Goal: Information Seeking & Learning: Learn about a topic

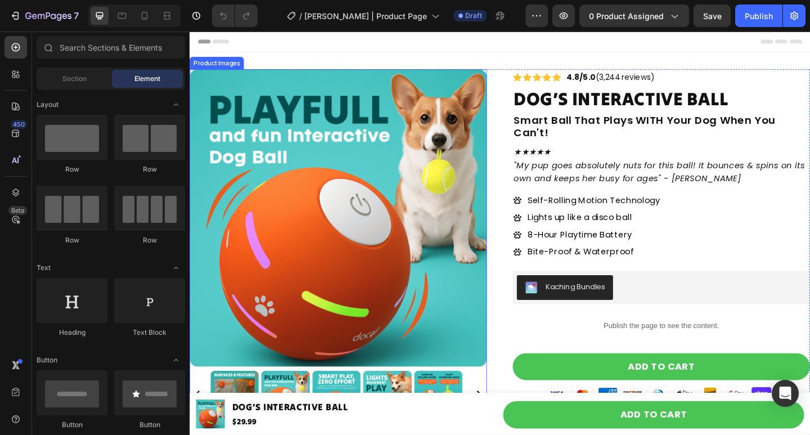
click at [255, 169] on img at bounding box center [350, 234] width 323 height 323
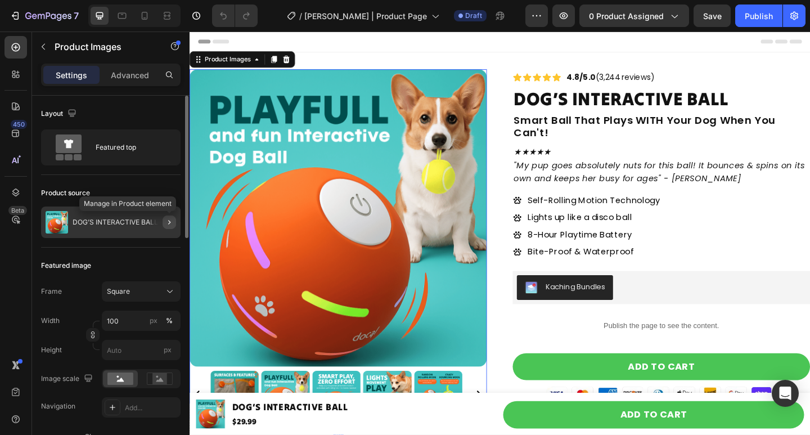
click at [169, 222] on icon "button" at bounding box center [169, 222] width 9 height 9
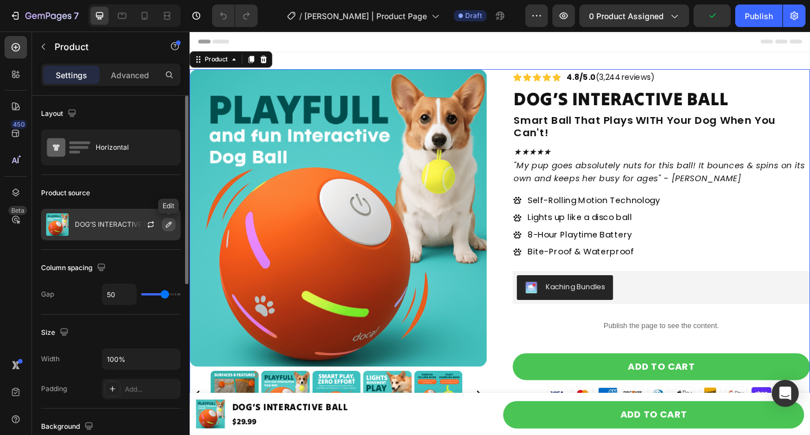
click at [170, 223] on icon "button" at bounding box center [168, 224] width 9 height 9
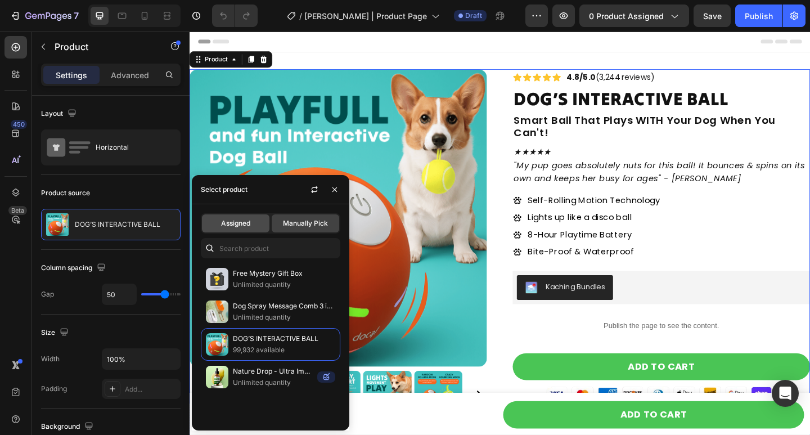
click at [236, 225] on span "Assigned" at bounding box center [235, 223] width 29 height 10
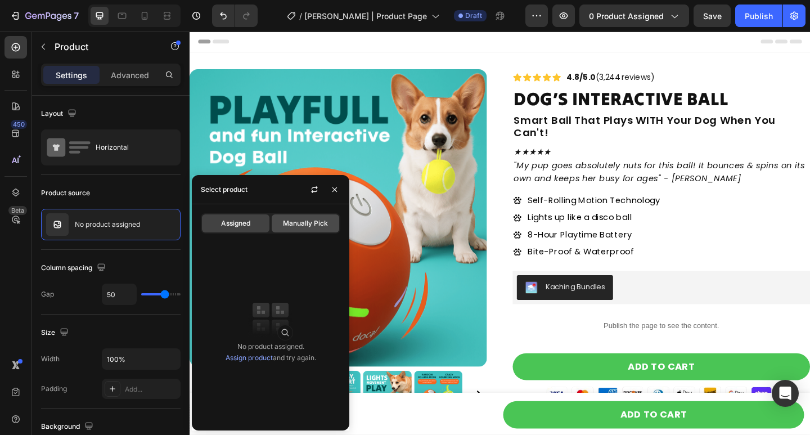
click at [287, 216] on div "Manually Pick" at bounding box center [305, 223] width 67 height 18
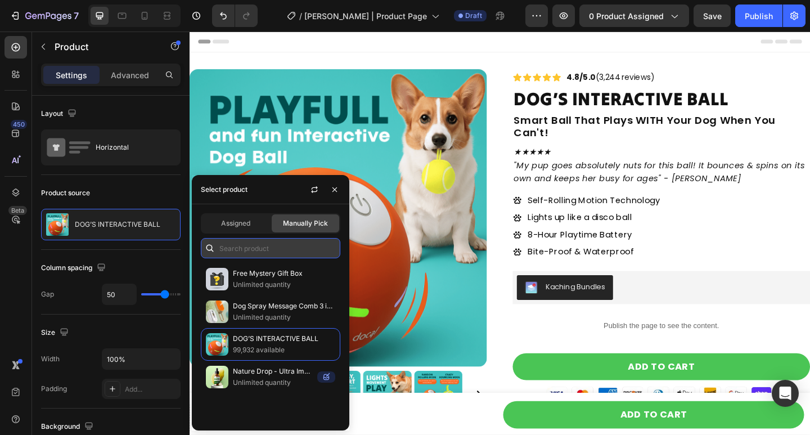
click at [281, 252] on input "text" at bounding box center [270, 248] width 139 height 20
paste input "The [PERSON_NAME] Dog Boredom Stimulating Toy"
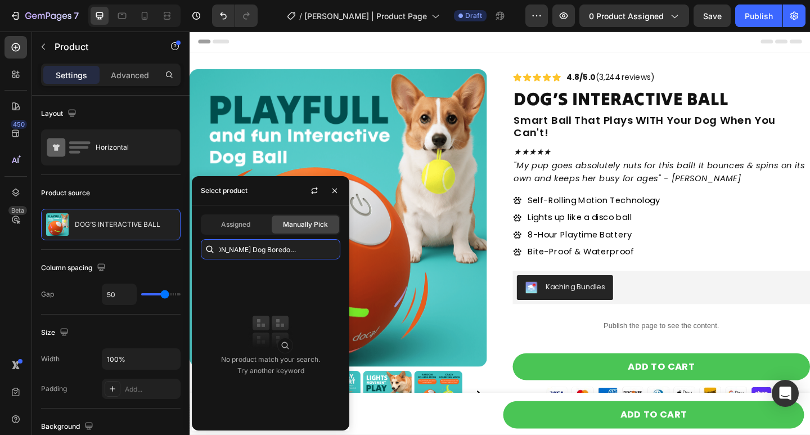
type input "The [PERSON_NAME] Dog Boredom Stimulating Toy"
click at [332, 193] on icon "button" at bounding box center [334, 190] width 9 height 9
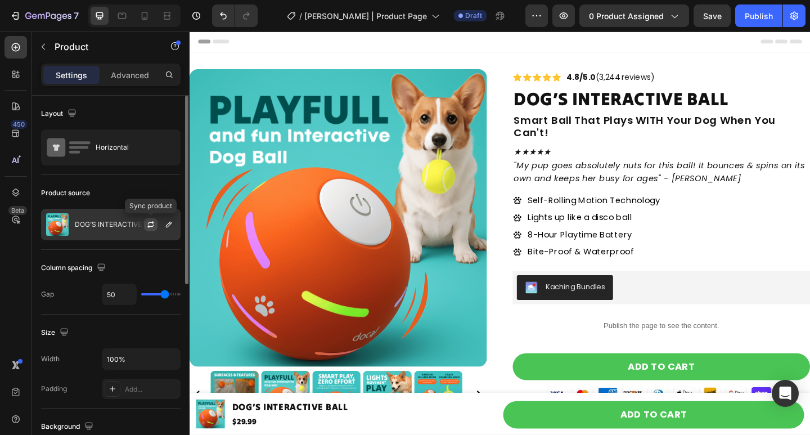
click at [155, 224] on icon "button" at bounding box center [150, 224] width 9 height 9
click at [171, 228] on icon "button" at bounding box center [168, 224] width 9 height 9
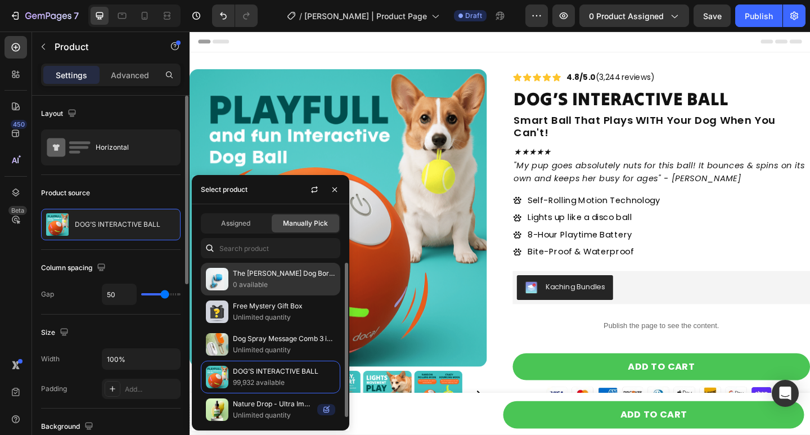
click at [301, 284] on p "0 available" at bounding box center [284, 284] width 102 height 11
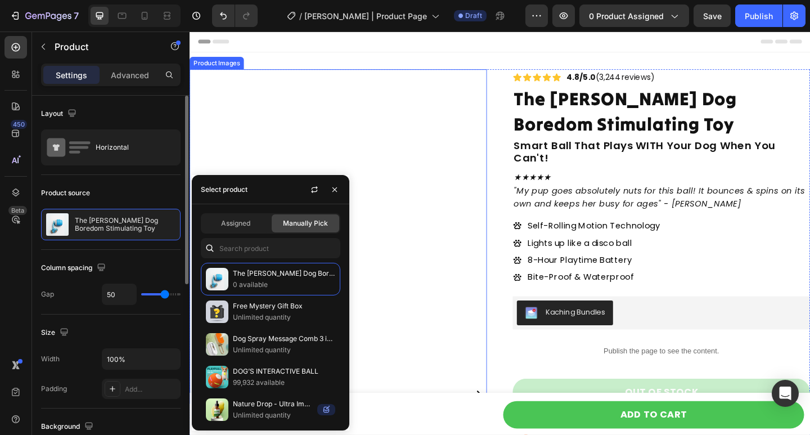
scroll to position [337, 0]
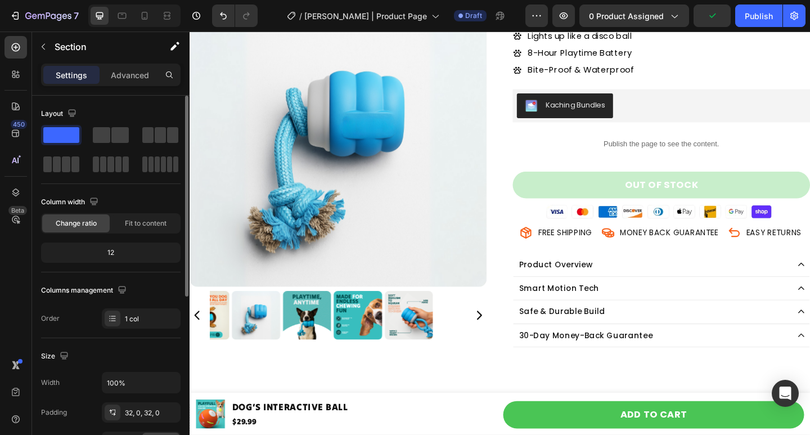
scroll to position [0, 0]
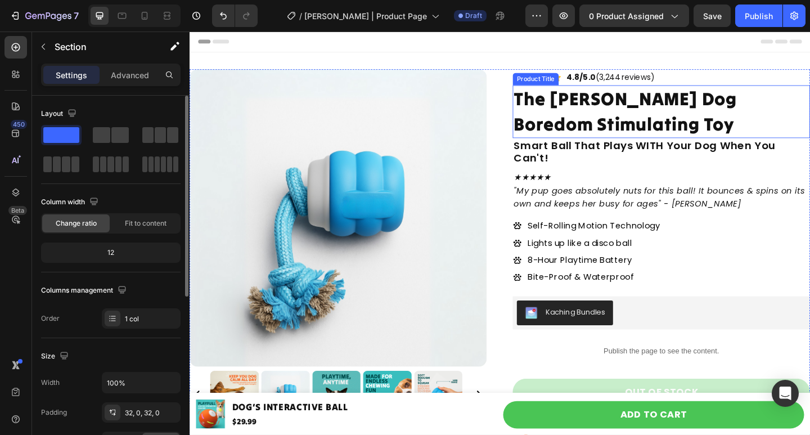
click at [611, 104] on h1 "The [PERSON_NAME] Dog Boredom Stimulating Toy" at bounding box center [702, 118] width 323 height 57
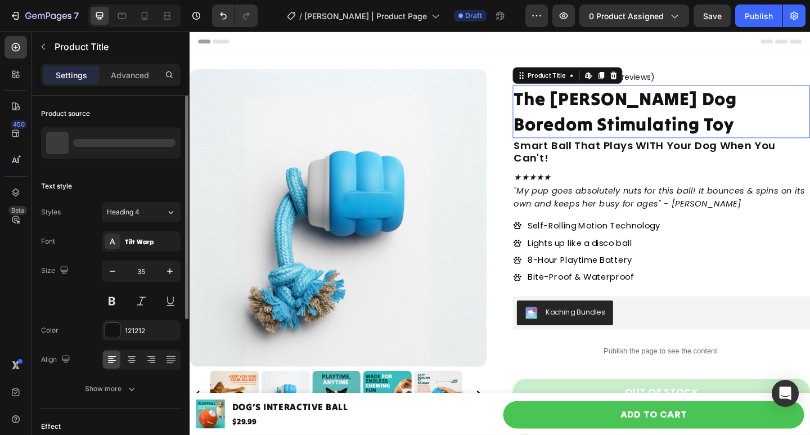
click at [611, 104] on h1 "The [PERSON_NAME] Dog Boredom Stimulating Toy" at bounding box center [702, 118] width 323 height 57
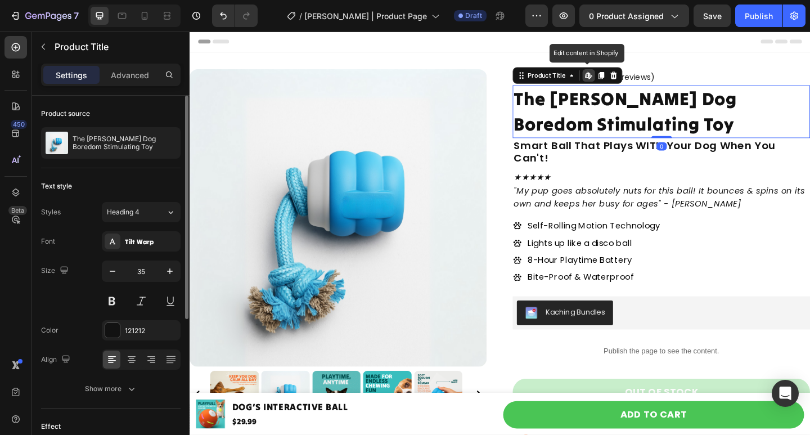
click at [611, 104] on h1 "The [PERSON_NAME] Dog Boredom Stimulating Toy" at bounding box center [702, 118] width 323 height 57
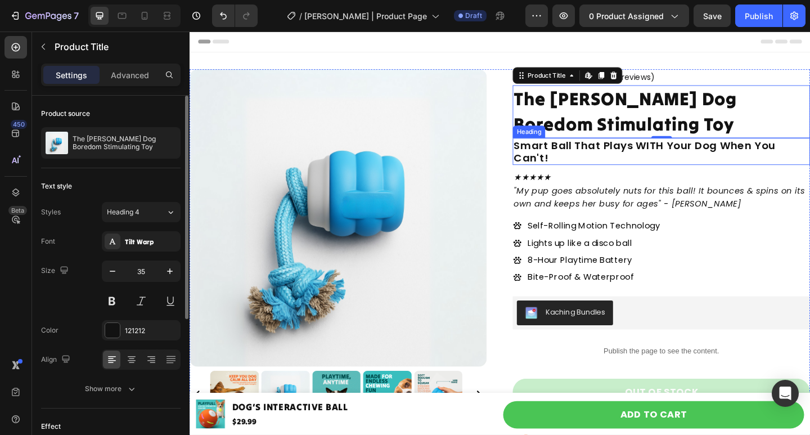
click at [638, 159] on h2 "Smart Ball That Plays WITH Your Dog When You Can't!" at bounding box center [702, 161] width 323 height 29
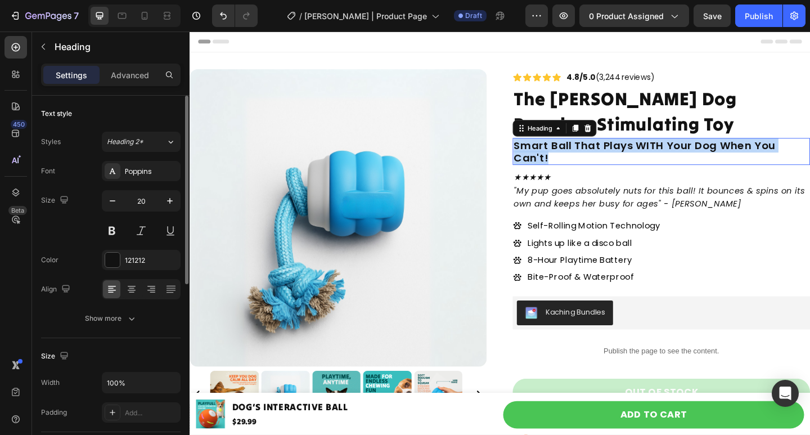
click at [638, 159] on p "Smart Ball That Plays WITH Your Dog When You Can't!" at bounding box center [702, 161] width 321 height 27
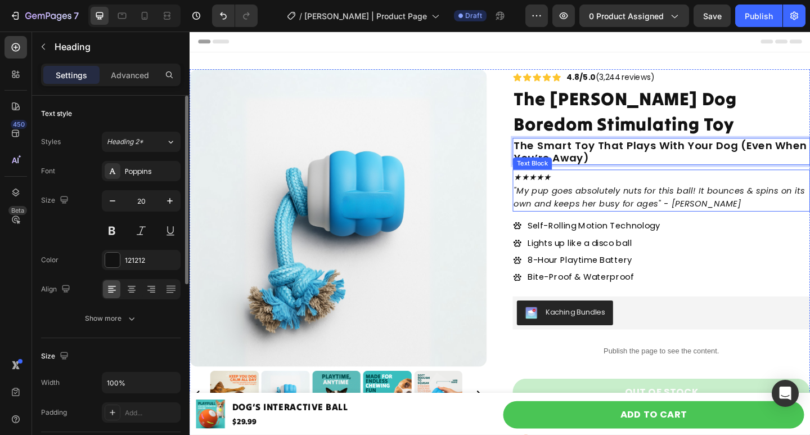
click at [624, 210] on p ""My pup goes absolutely nuts for this ball! It bounces & spins on its own and k…" at bounding box center [702, 211] width 321 height 29
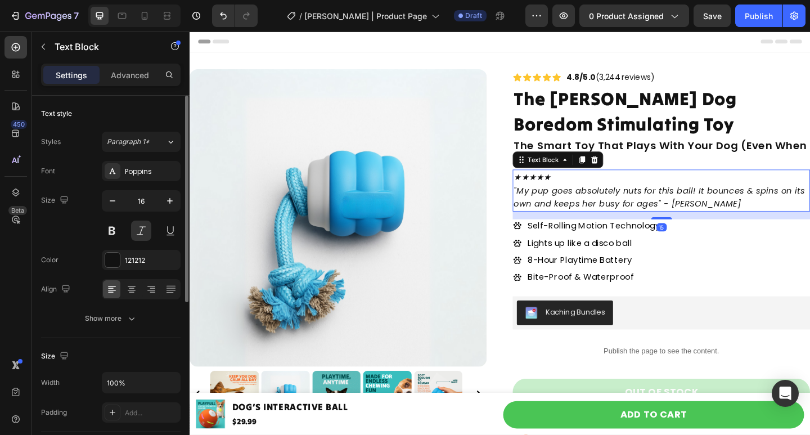
click at [672, 210] on p ""My pup goes absolutely nuts for this ball! It bounces & spins on its own and k…" at bounding box center [702, 211] width 321 height 29
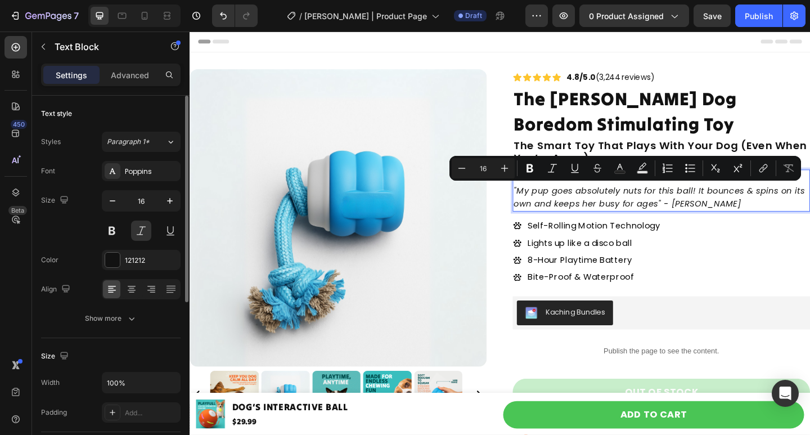
click at [693, 218] on p ""My pup goes absolutely nuts for this ball! It bounces & spins on its own and k…" at bounding box center [702, 211] width 321 height 29
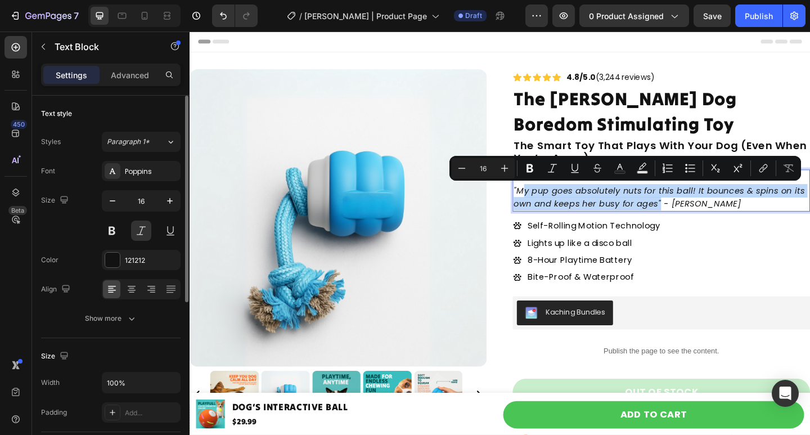
drag, startPoint x: 697, startPoint y: 218, endPoint x: 549, endPoint y: 210, distance: 147.5
click at [549, 210] on p ""My pup goes absolutely nuts for this ball! It bounces & spins on its own and k…" at bounding box center [702, 211] width 321 height 29
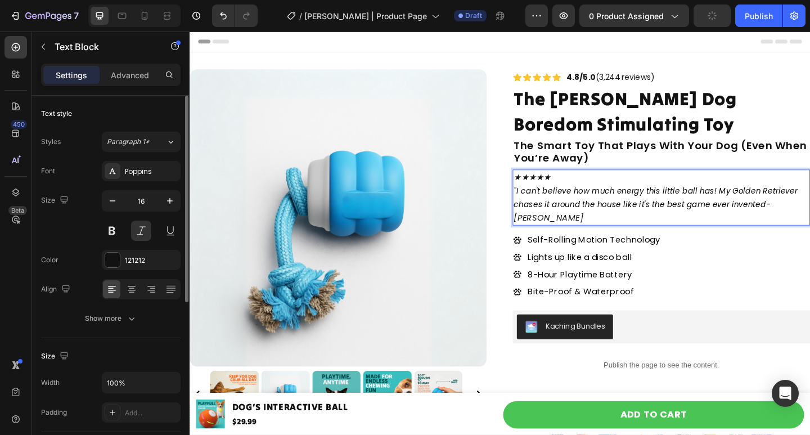
click at [584, 232] on p "" I can't believe how much energy this little ball has! My Golden Retriever cha…" at bounding box center [702, 219] width 321 height 44
click at [809, 217] on p "" I can't believe how much energy this little ball has! My Golden Retriever cha…" at bounding box center [702, 219] width 321 height 44
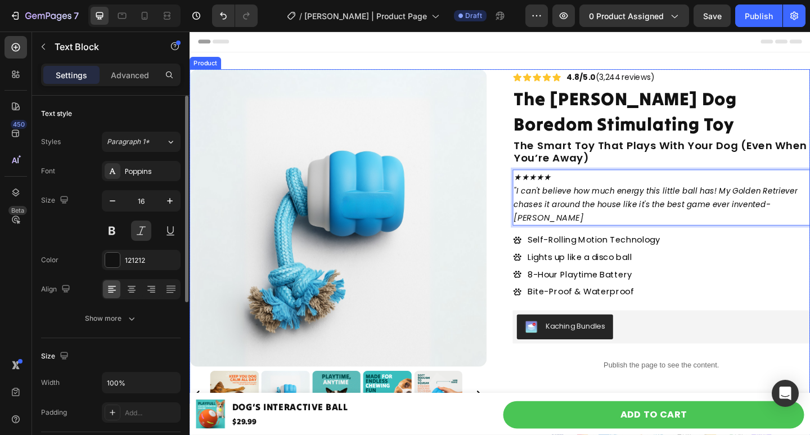
click at [524, 159] on div "Product Images Icon Icon Icon Icon Icon Icon List 4.8/5.0 (3,244 reviews) Text …" at bounding box center [526, 344] width 675 height 543
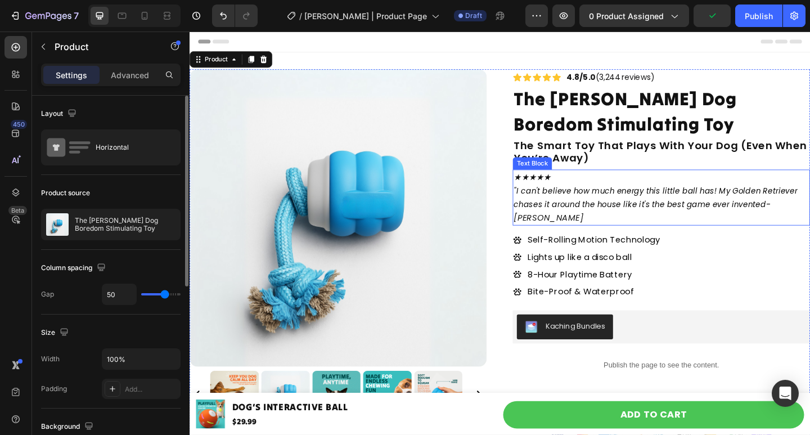
click at [598, 231] on p "" I can't believe how much energy this little ball has! My Golden Retriever cha…" at bounding box center [702, 219] width 321 height 44
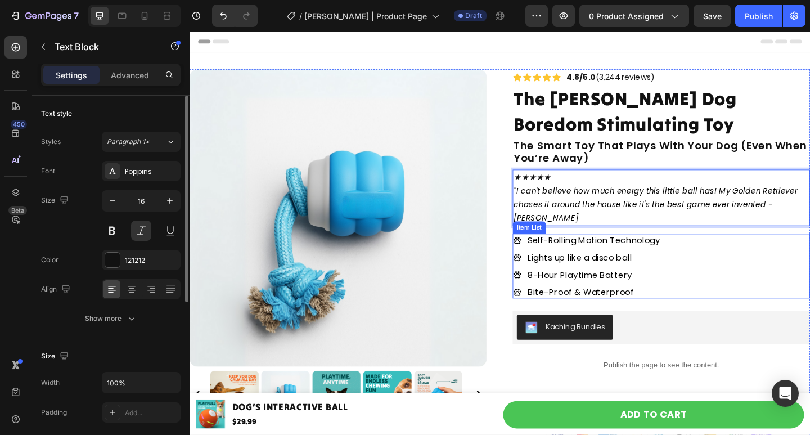
click at [596, 255] on p "Self-Rolling Motion Technology" at bounding box center [629, 258] width 144 height 11
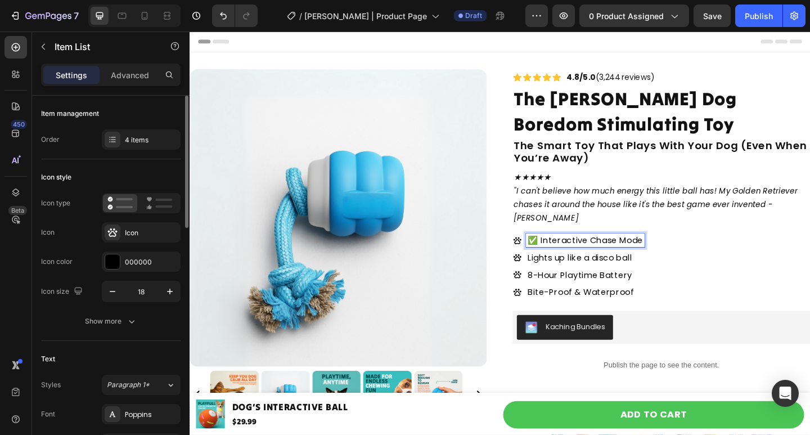
click at [567, 255] on p "✅ Interactive Chase Mode" at bounding box center [619, 258] width 125 height 11
click at [581, 274] on p "Lights up like a disco ball" at bounding box center [614, 277] width 115 height 11
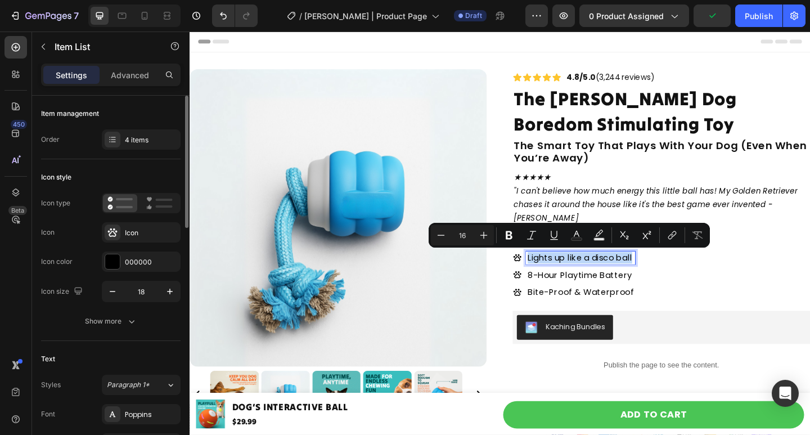
click at [581, 274] on p "Lights up like a disco ball" at bounding box center [614, 277] width 115 height 11
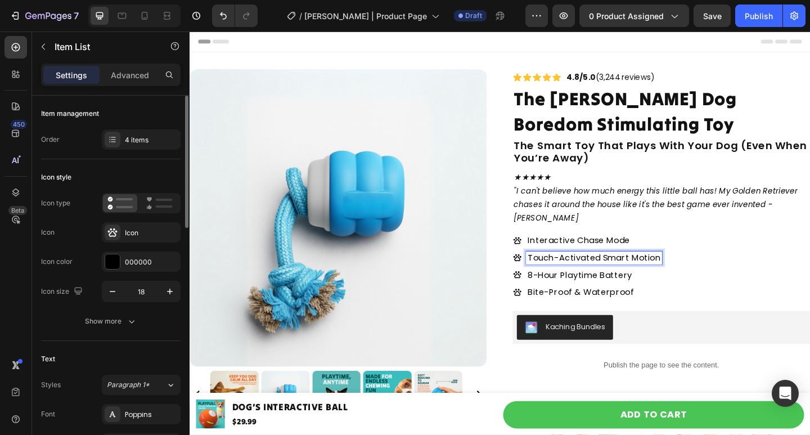
click at [570, 278] on p "Touch-Activated Smart Motion" at bounding box center [629, 277] width 144 height 11
click at [595, 315] on p "Bite-Proof & Waterproof" at bounding box center [619, 314] width 125 height 11
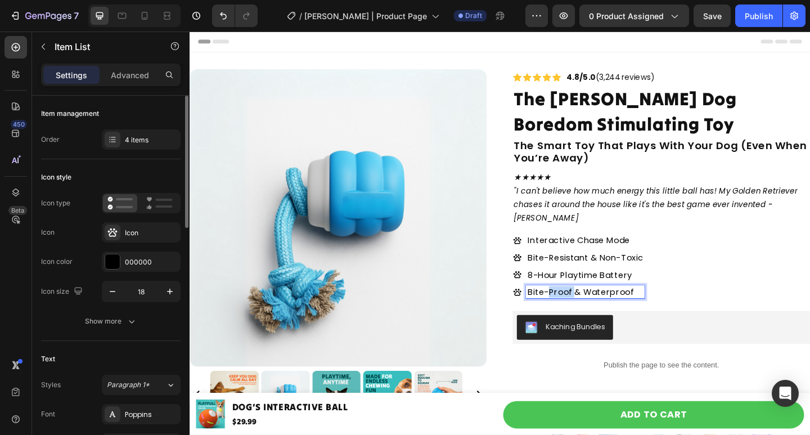
click at [595, 315] on p "Bite-Proof & Waterproof" at bounding box center [619, 314] width 125 height 11
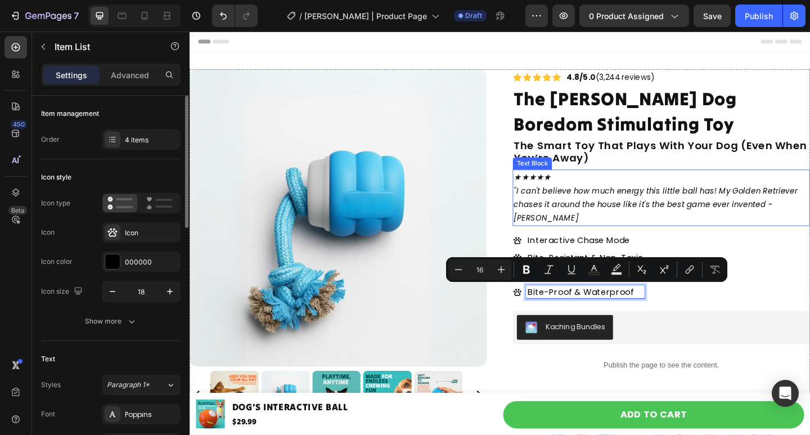
click at [715, 243] on div "Icon Icon Icon Icon Icon Icon List 4.8/5.0 (3,244 reviews) Text Block Row The […" at bounding box center [702, 345] width 323 height 544
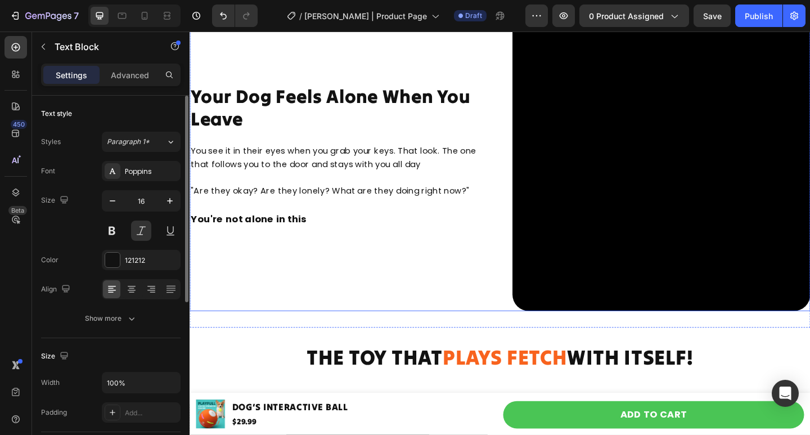
scroll to position [1181, 0]
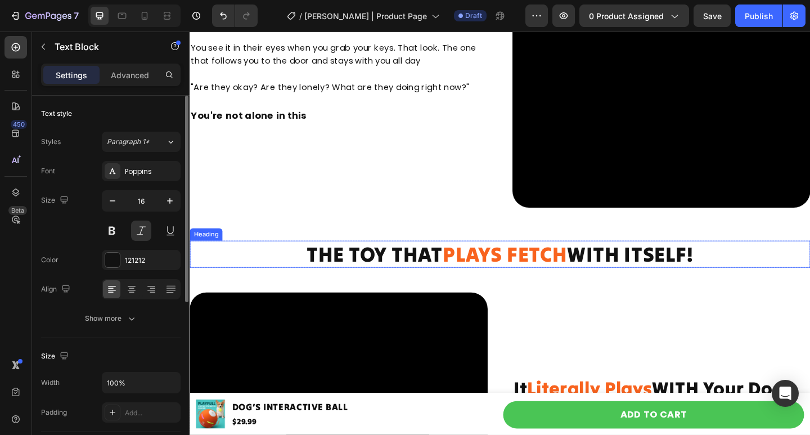
click at [503, 263] on span "PLAYS FETCH" at bounding box center [532, 273] width 136 height 29
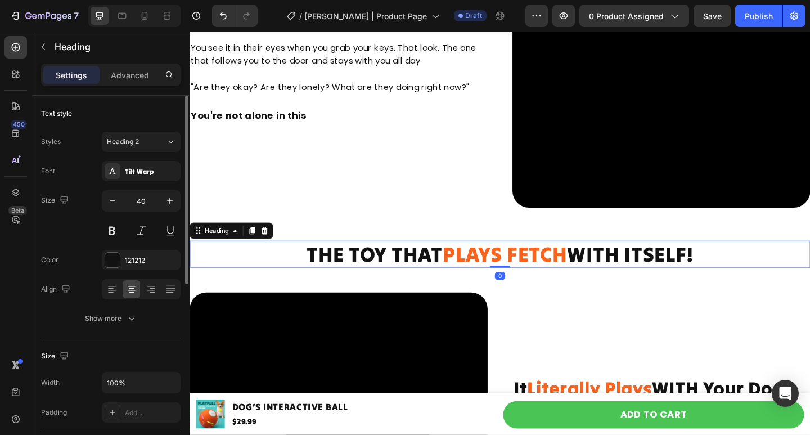
click at [503, 263] on span "PLAYS FETCH" at bounding box center [532, 273] width 136 height 29
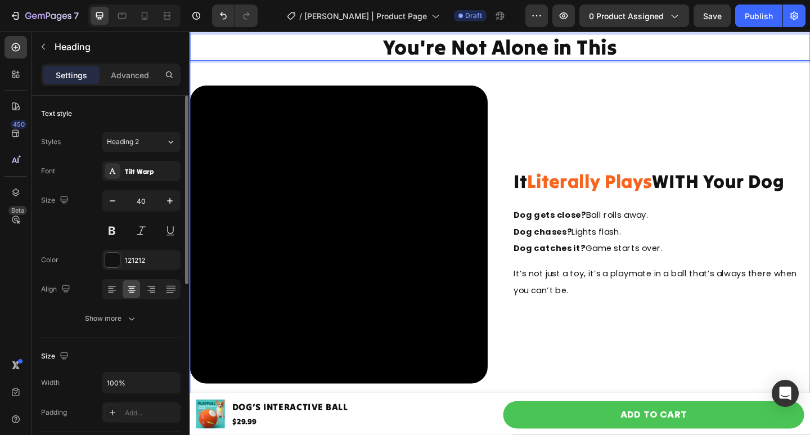
scroll to position [1293, 0]
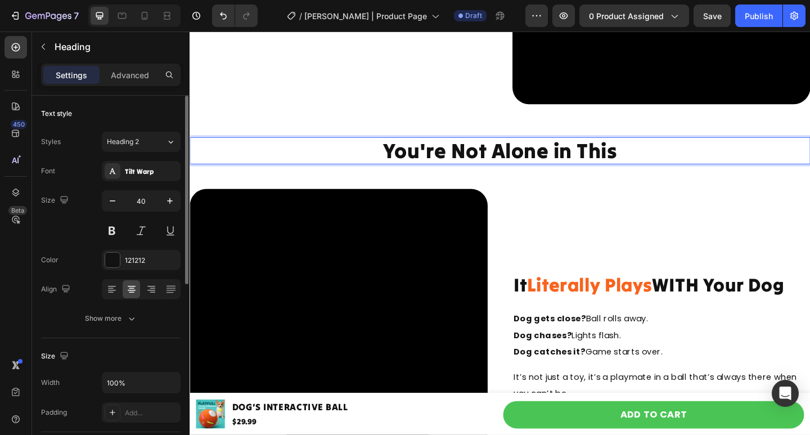
click at [530, 156] on p "You're Not Alone in This" at bounding box center [527, 161] width 672 height 27
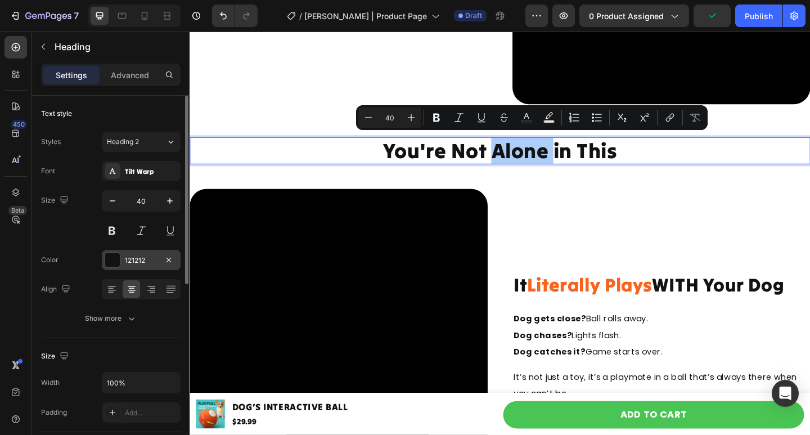
click at [119, 259] on div at bounding box center [112, 259] width 15 height 15
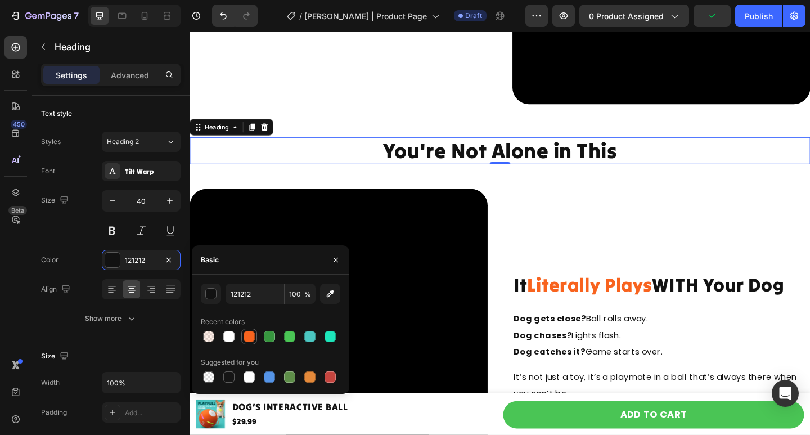
click at [249, 335] on div at bounding box center [248, 336] width 11 height 11
type input "F8641E"
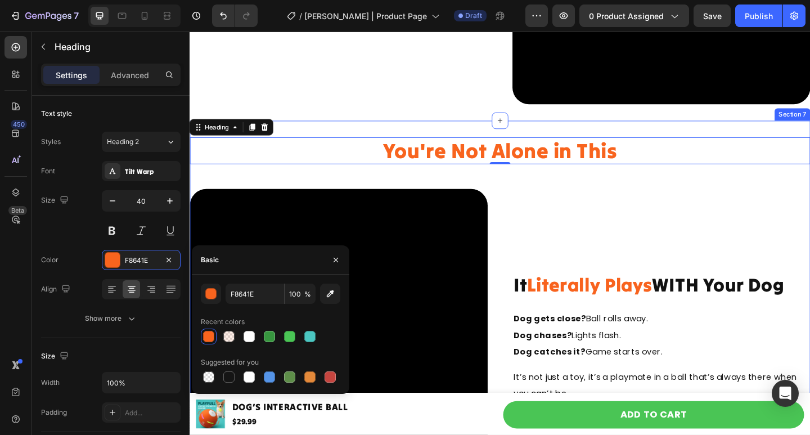
click at [647, 203] on div "It Literally Plays WITH Your Dog Heading Dog gets close? Ball rolls away. Dog c…" at bounding box center [702, 365] width 324 height 324
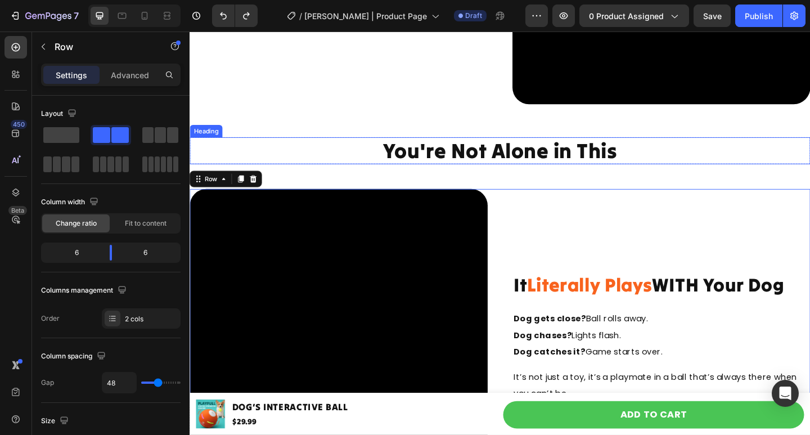
click at [530, 155] on p "You're Not Alone in This" at bounding box center [527, 161] width 672 height 27
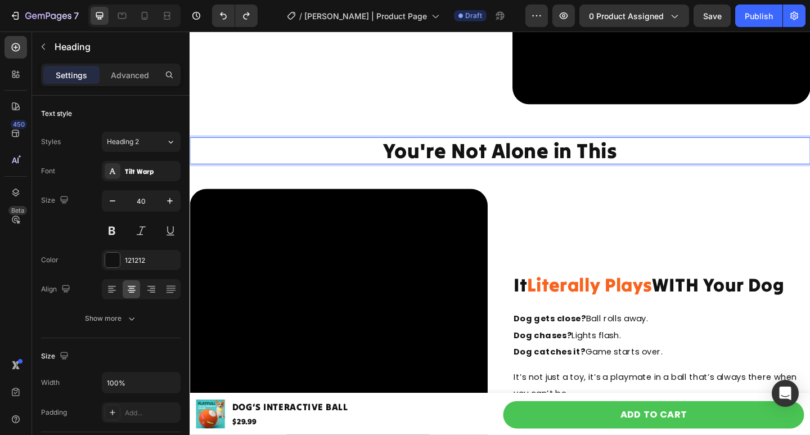
click at [548, 154] on p "You're Not Alone in This" at bounding box center [527, 161] width 672 height 27
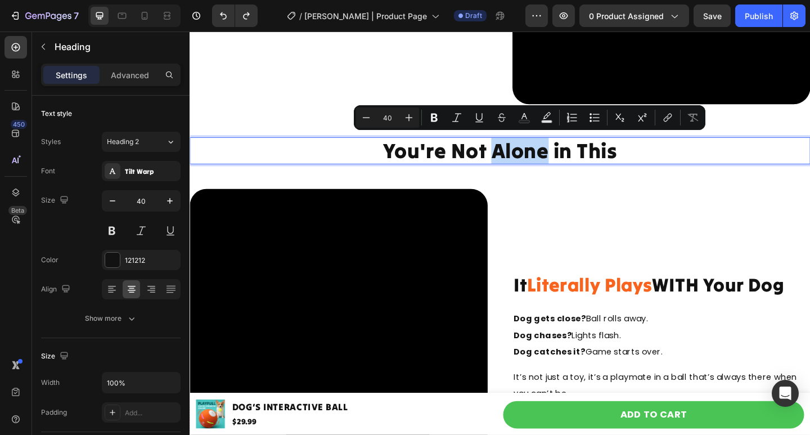
drag, startPoint x: 575, startPoint y: 155, endPoint x: 518, endPoint y: 160, distance: 57.0
click at [518, 160] on p "You're Not Alone in This" at bounding box center [527, 161] width 672 height 27
click at [520, 114] on icon "Editor contextual toolbar" at bounding box center [523, 117] width 11 height 11
type input "121212"
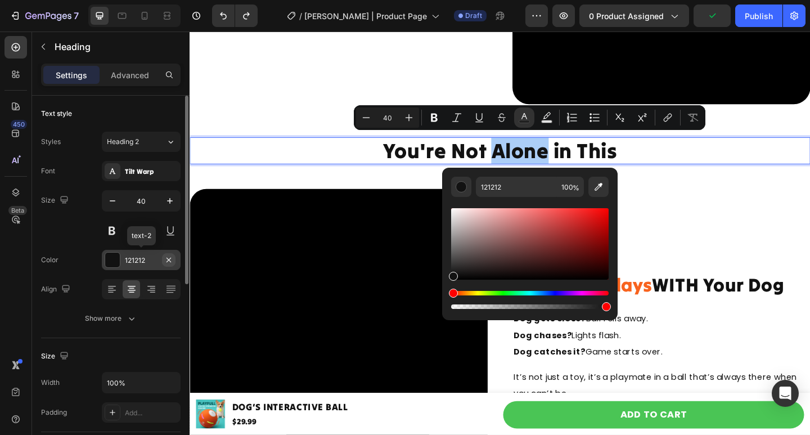
click at [165, 259] on icon "button" at bounding box center [168, 259] width 9 height 9
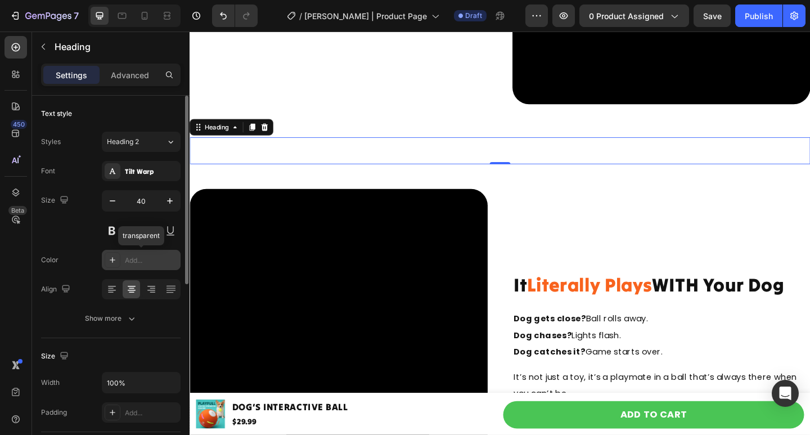
click at [120, 259] on div "Add..." at bounding box center [141, 260] width 79 height 20
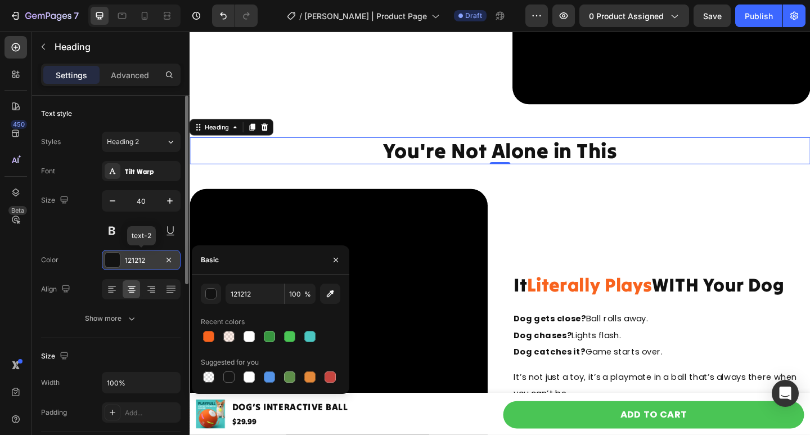
click at [114, 260] on div at bounding box center [112, 259] width 15 height 15
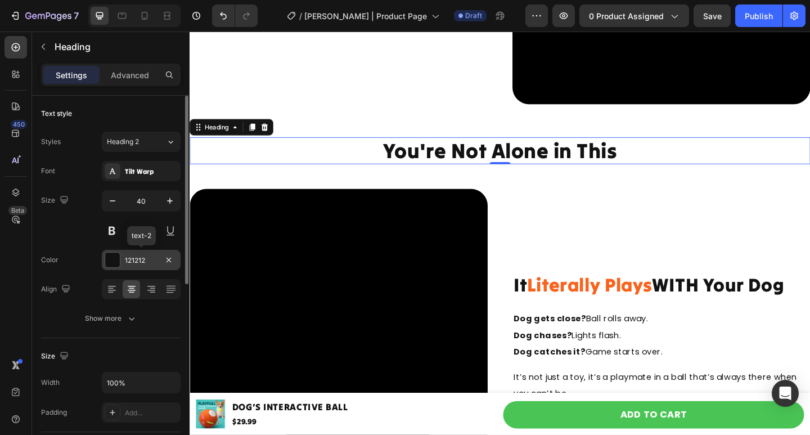
click at [114, 260] on div at bounding box center [112, 259] width 15 height 15
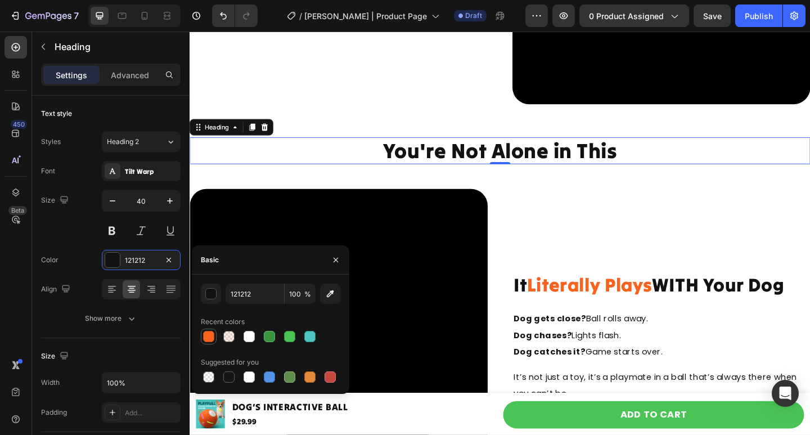
click at [210, 335] on div at bounding box center [208, 336] width 11 height 11
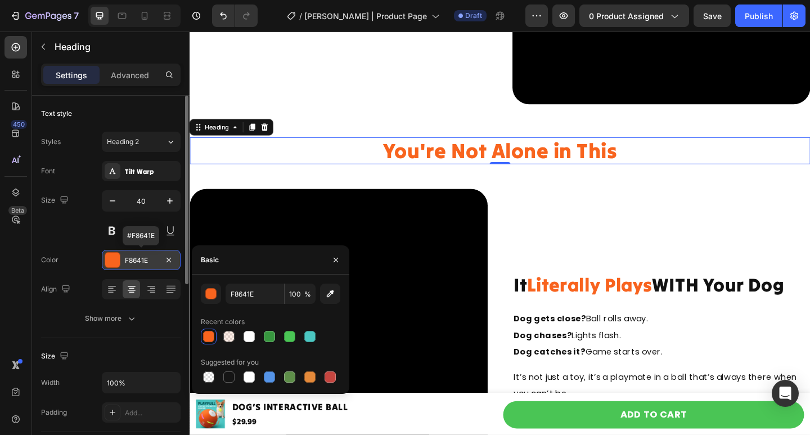
drag, startPoint x: 148, startPoint y: 259, endPoint x: 133, endPoint y: 259, distance: 15.2
click at [133, 259] on div "F8641E" at bounding box center [141, 260] width 33 height 10
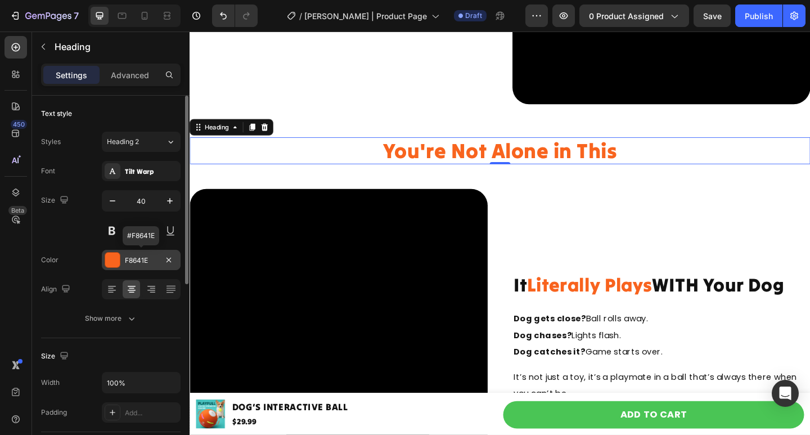
click at [133, 259] on div "F8641E" at bounding box center [141, 260] width 33 height 10
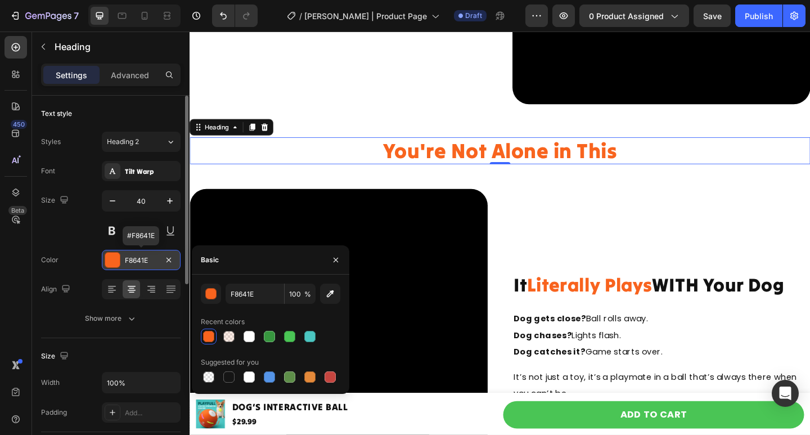
click at [133, 259] on div "F8641E" at bounding box center [141, 260] width 33 height 10
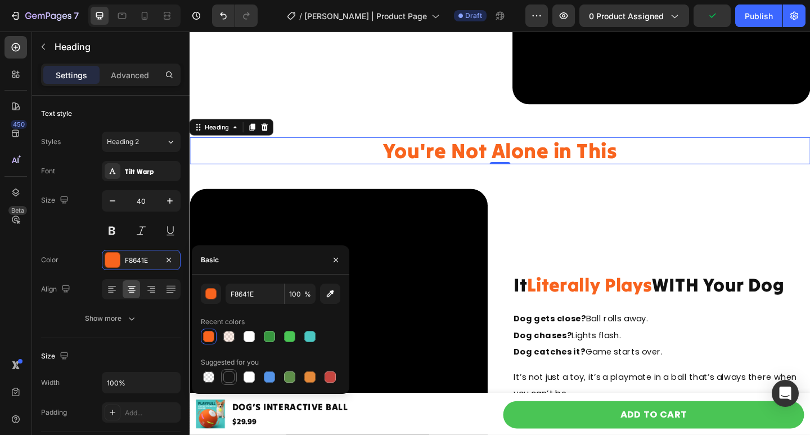
click at [231, 372] on div at bounding box center [228, 376] width 11 height 11
type input "151515"
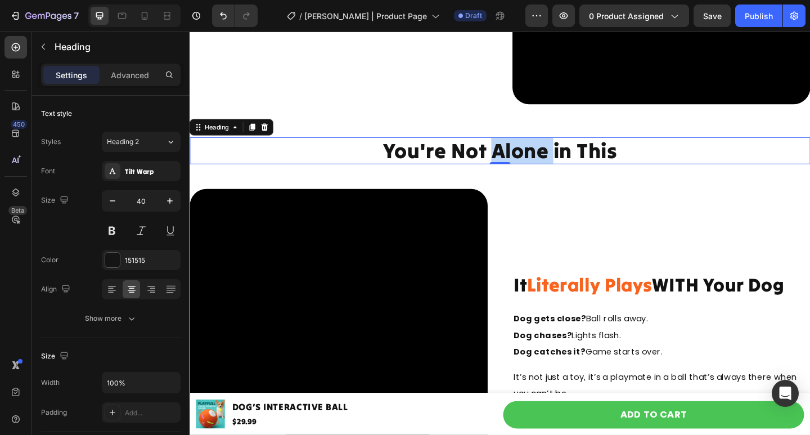
click at [533, 162] on p "You're Not Alone in This" at bounding box center [527, 161] width 672 height 27
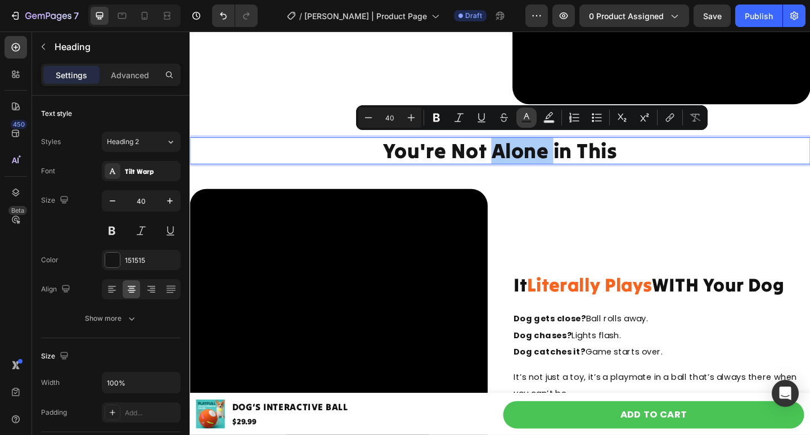
click at [525, 122] on rect "Editor contextual toolbar" at bounding box center [526, 121] width 11 height 3
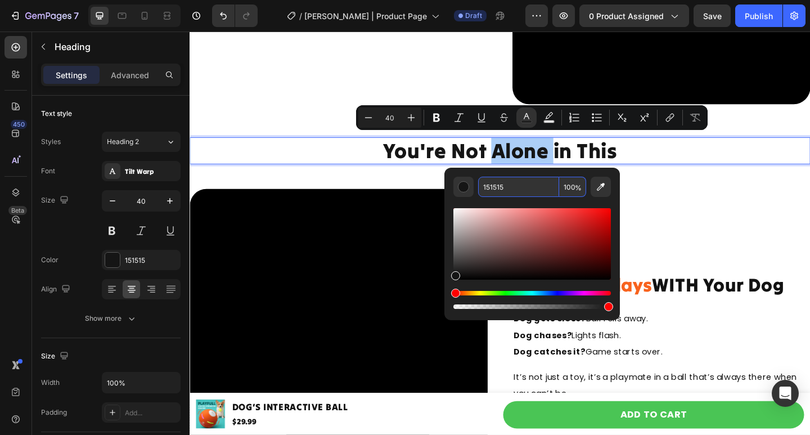
click at [510, 186] on input "151515" at bounding box center [518, 187] width 81 height 20
paste input "F8641E"
type input "F8641E"
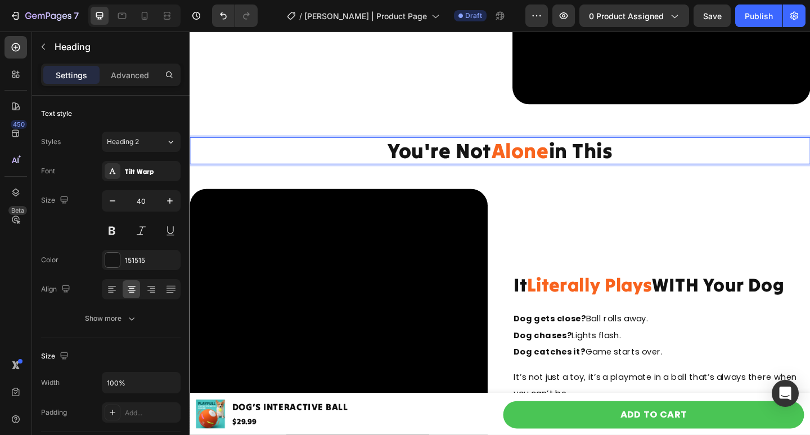
click at [752, 155] on p "You're Not Alone in This" at bounding box center [527, 161] width 672 height 27
click at [390, 267] on video at bounding box center [351, 365] width 324 height 324
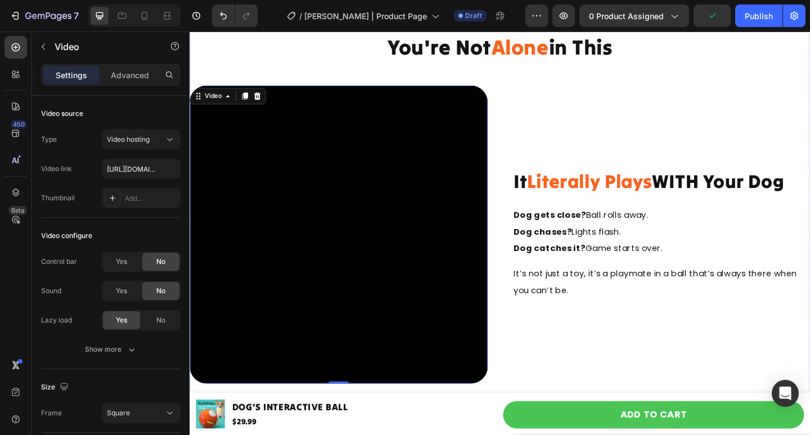
scroll to position [1349, 0]
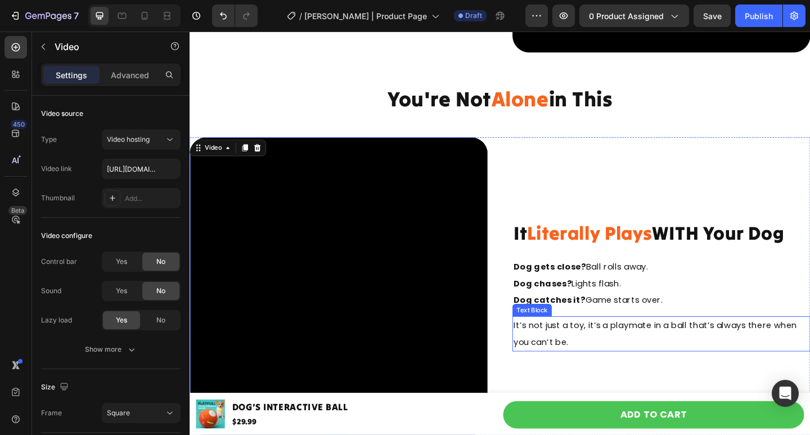
click at [561, 346] on p "It’s not just a toy, it’s a playmate in a ball that’s always there when you can…" at bounding box center [702, 360] width 322 height 36
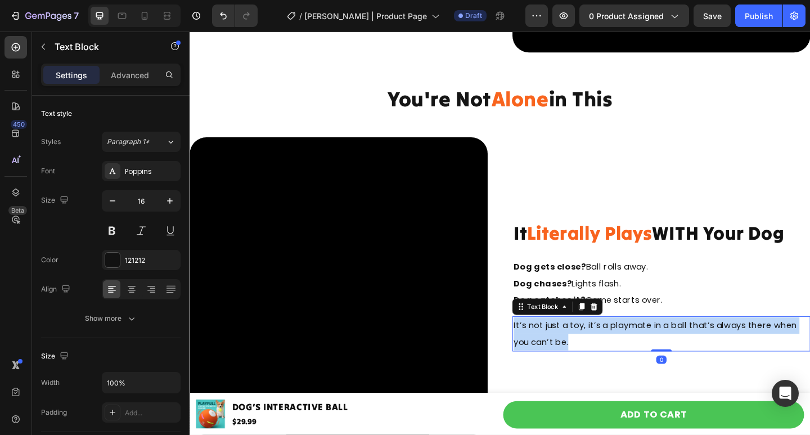
click at [561, 346] on p "It’s not just a toy, it’s a playmate in a ball that’s always there when you can…" at bounding box center [702, 360] width 322 height 36
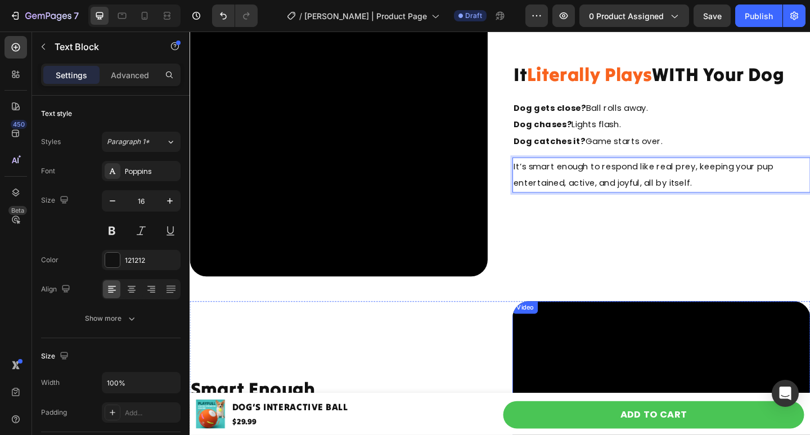
scroll to position [1687, 0]
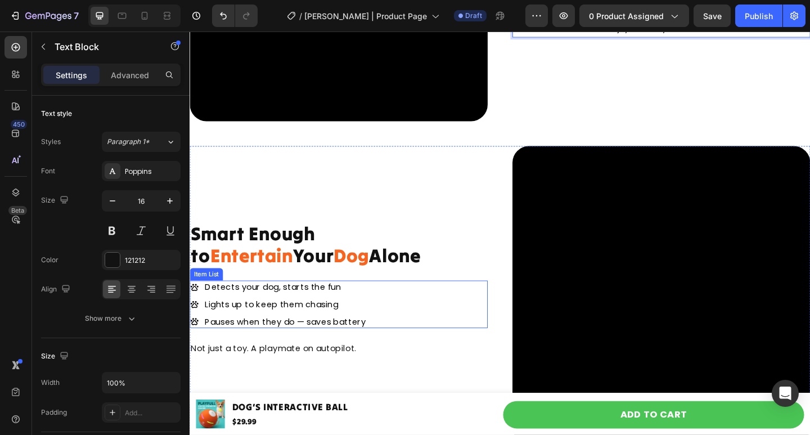
click at [286, 304] on p "Detects your dog, starts the fun" at bounding box center [293, 309] width 175 height 11
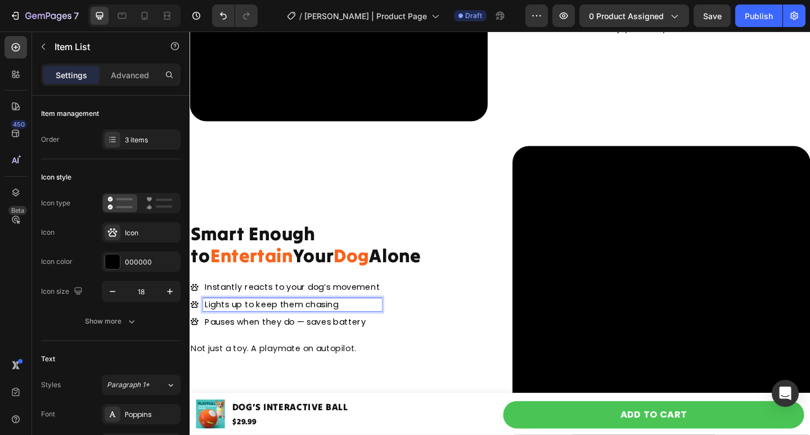
click at [254, 323] on p "Lights up to keep them chasing" at bounding box center [301, 328] width 191 height 11
click at [284, 343] on p "Pauses when they do — saves battery" at bounding box center [301, 347] width 191 height 11
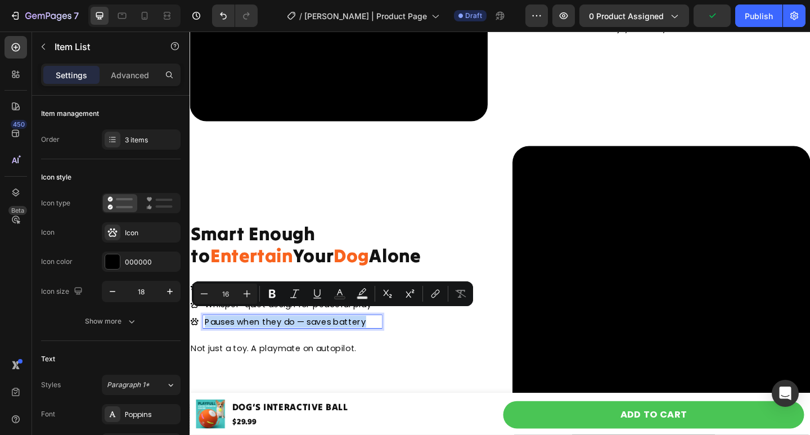
click at [284, 343] on p "Pauses when they do — saves battery" at bounding box center [301, 347] width 191 height 11
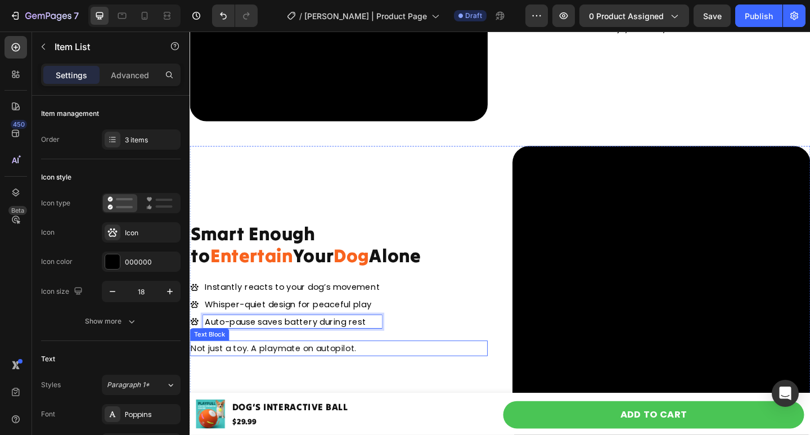
click at [252, 372] on p "Not just a toy. A playmate on autopilot." at bounding box center [352, 376] width 322 height 15
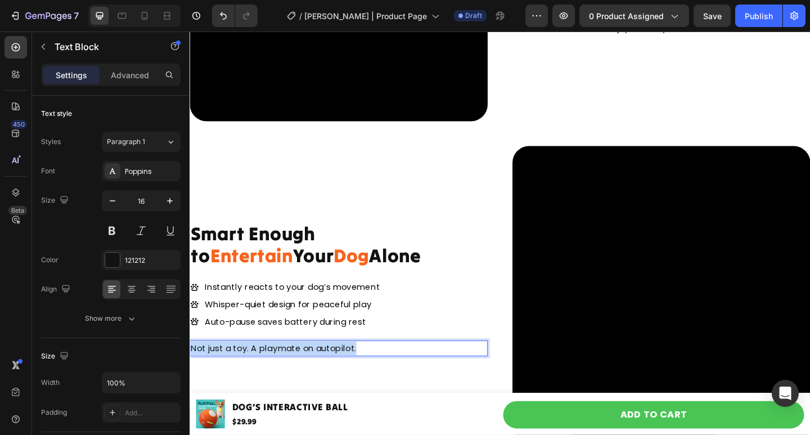
click at [252, 372] on p "Not just a toy. A playmate on autopilot." at bounding box center [352, 376] width 322 height 15
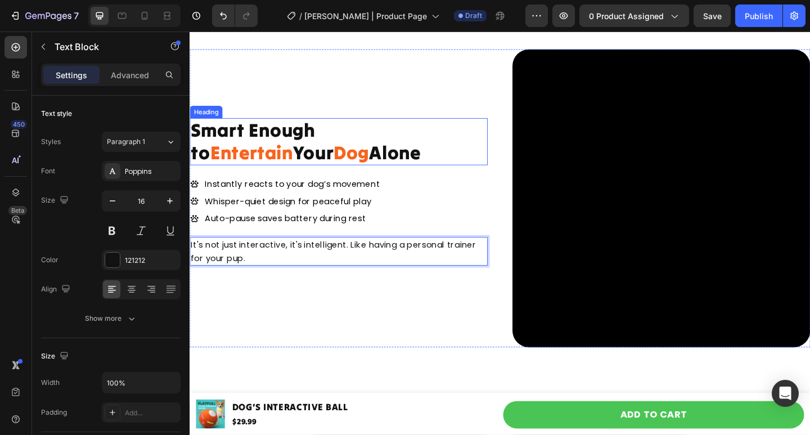
scroll to position [1679, 0]
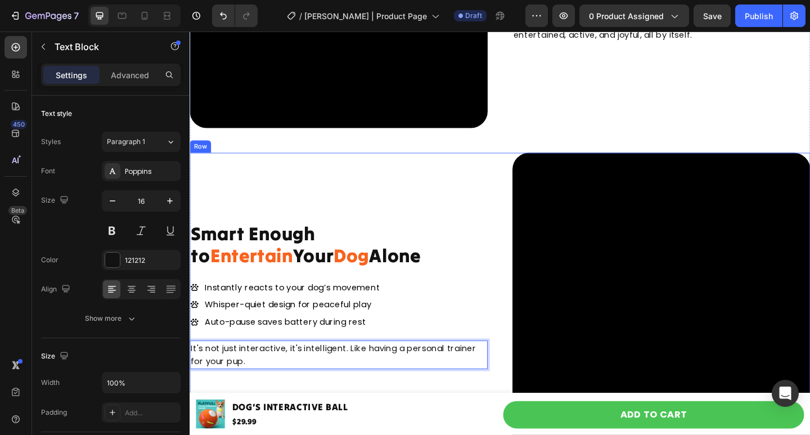
click at [265, 164] on div "Smart Enough to Entertain Your Dog Alone Heading Instantly reacts to your dog’s…" at bounding box center [351, 326] width 324 height 324
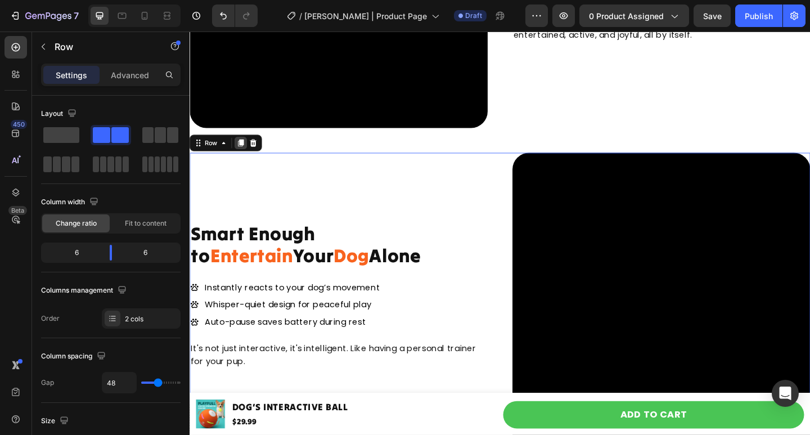
click at [247, 148] on icon at bounding box center [245, 152] width 9 height 9
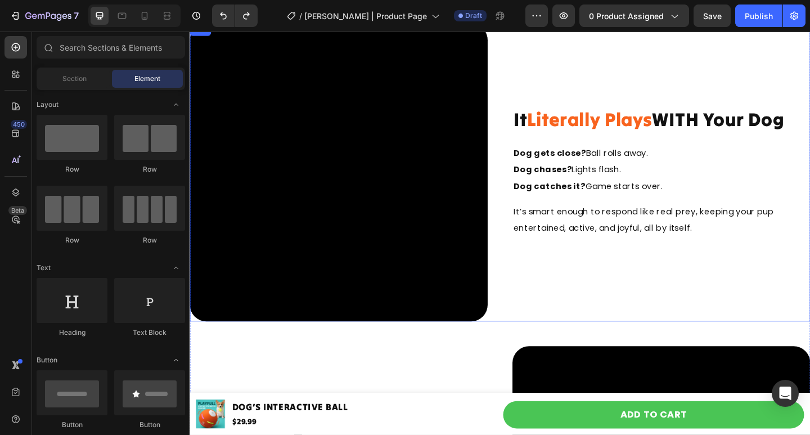
scroll to position [1300, 0]
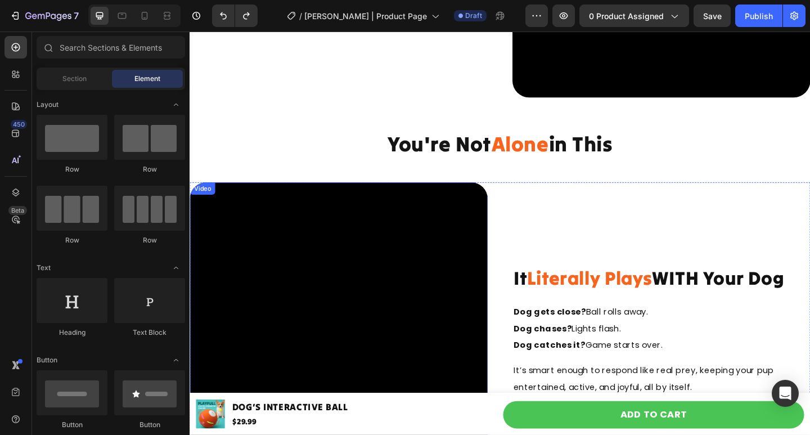
click at [308, 196] on video at bounding box center [351, 358] width 324 height 324
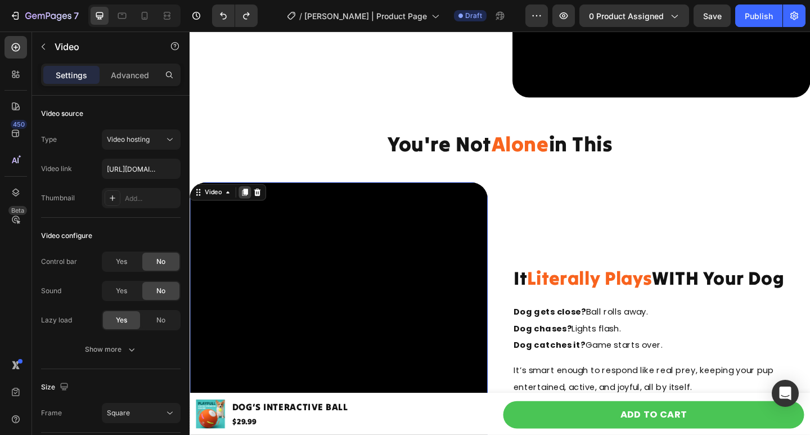
click at [248, 202] on icon at bounding box center [249, 206] width 9 height 9
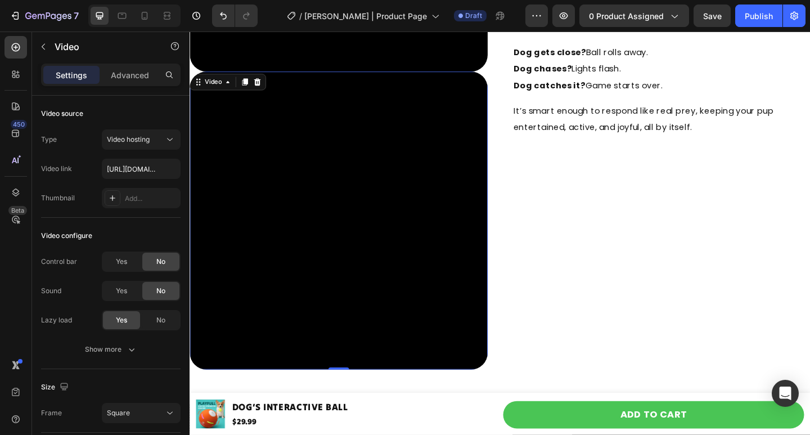
scroll to position [1572, 0]
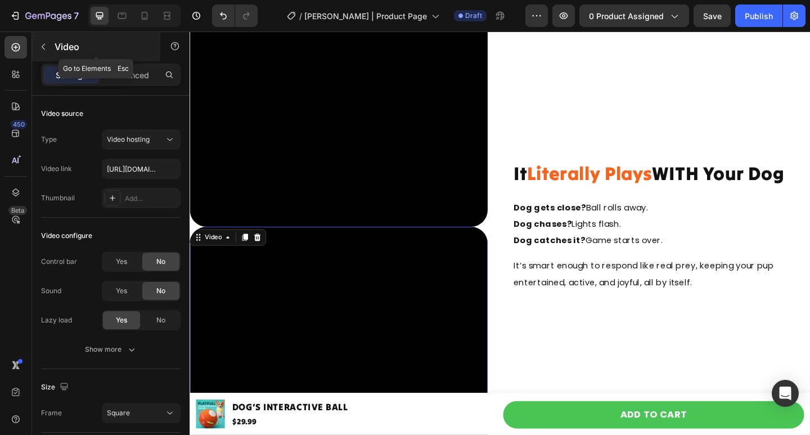
click at [46, 43] on icon "button" at bounding box center [43, 46] width 9 height 9
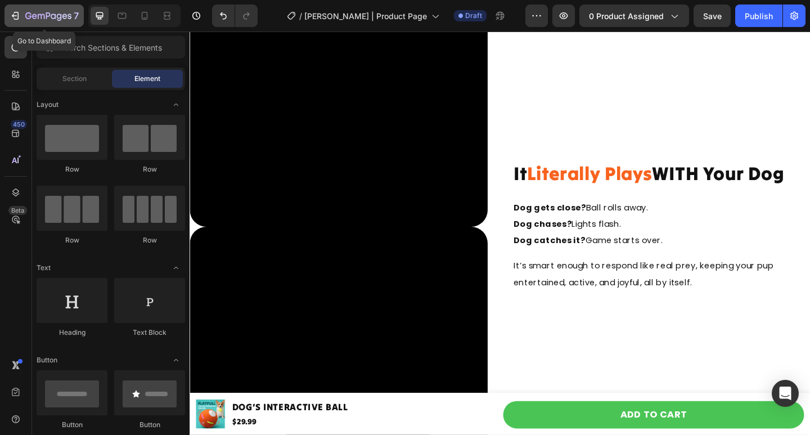
click at [22, 16] on div "7" at bounding box center [44, 15] width 69 height 13
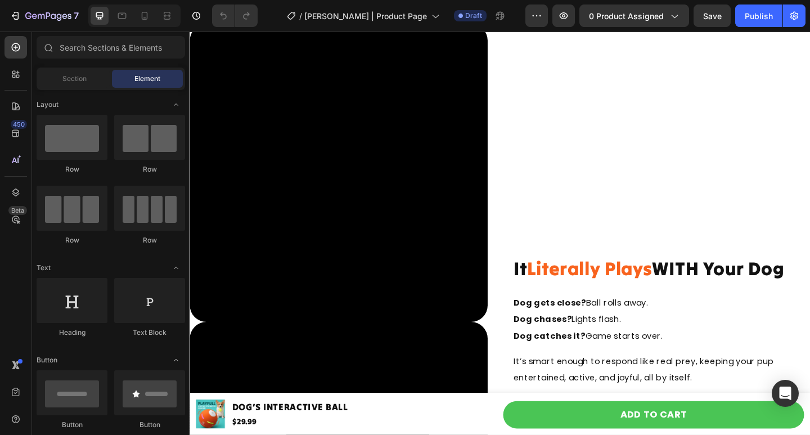
scroll to position [1653, 0]
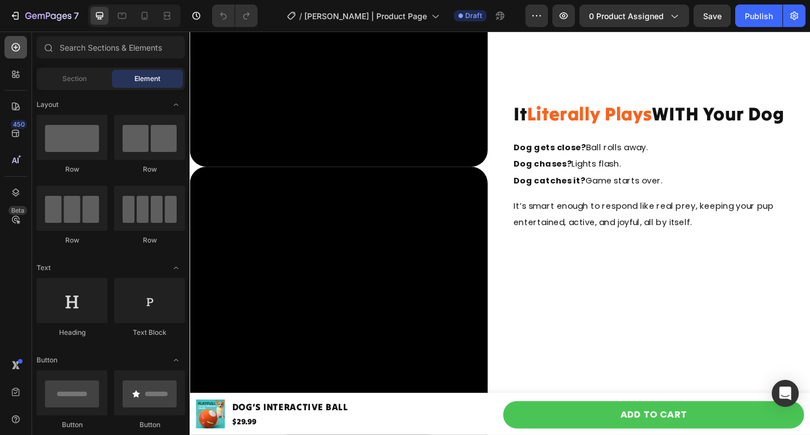
click at [19, 45] on icon at bounding box center [16, 47] width 8 height 8
click at [303, 203] on video at bounding box center [351, 341] width 324 height 324
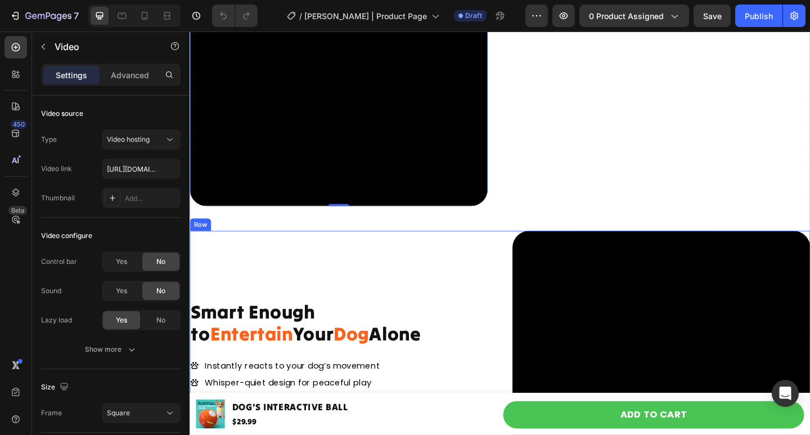
scroll to position [1822, 0]
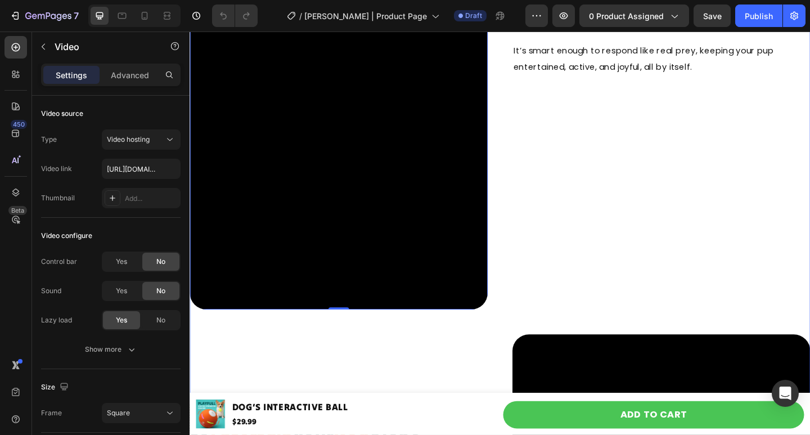
click at [212, 342] on div "You're Not Alone in This Heading Row Video Video 0 It Literally Plays WITH Your…" at bounding box center [526, 157] width 675 height 1055
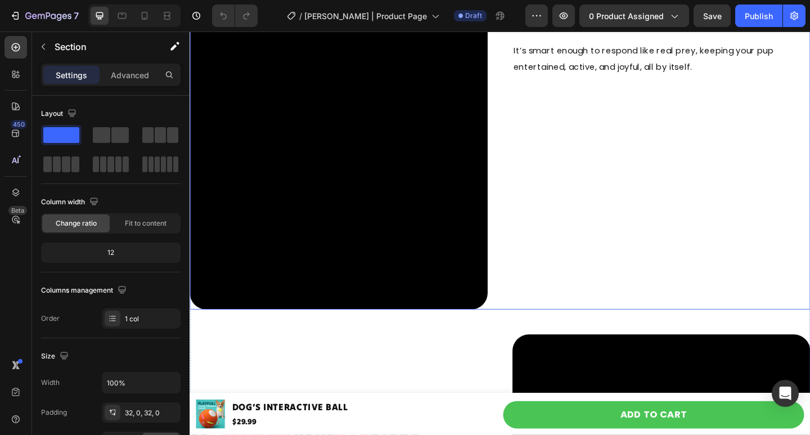
click at [656, 287] on div "It Literally Plays WITH Your Dog Heading Dog gets close? Ball rolls away. Dog c…" at bounding box center [702, 10] width 324 height 648
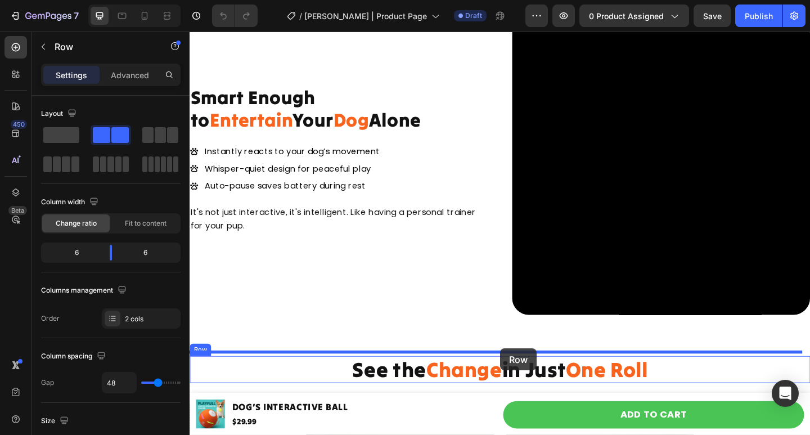
scroll to position [2327, 0]
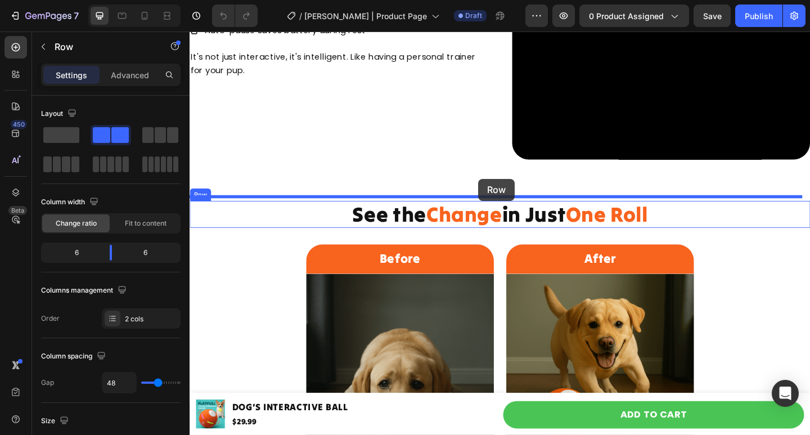
drag, startPoint x: 657, startPoint y: 184, endPoint x: 503, endPoint y: 192, distance: 154.3
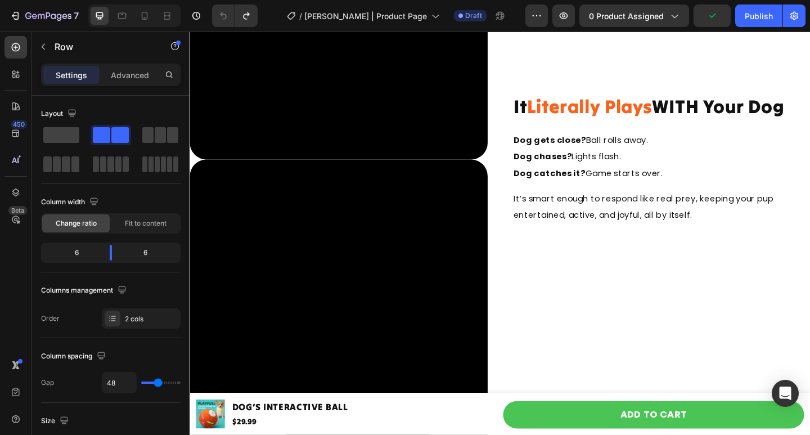
scroll to position [1717, 0]
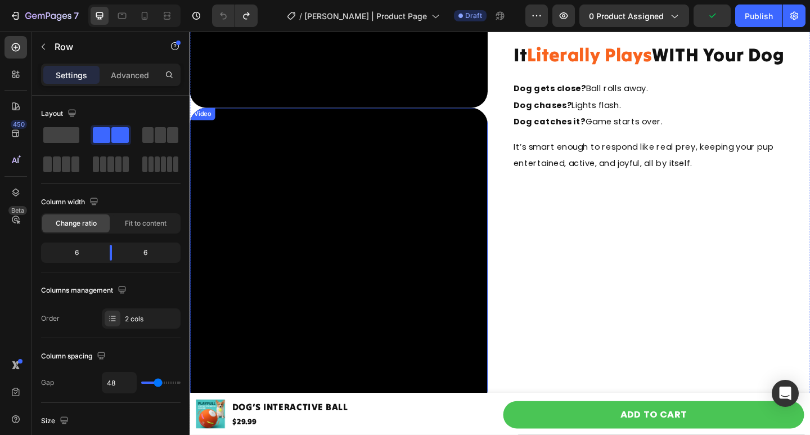
click at [383, 198] on video at bounding box center [351, 277] width 324 height 324
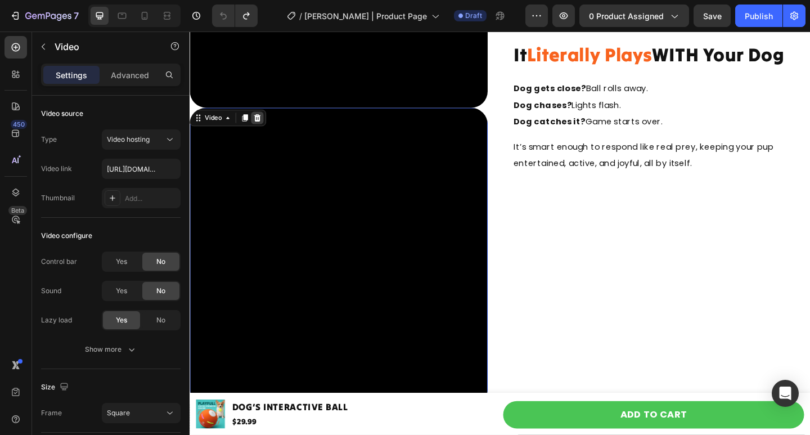
click at [263, 121] on icon at bounding box center [263, 125] width 9 height 9
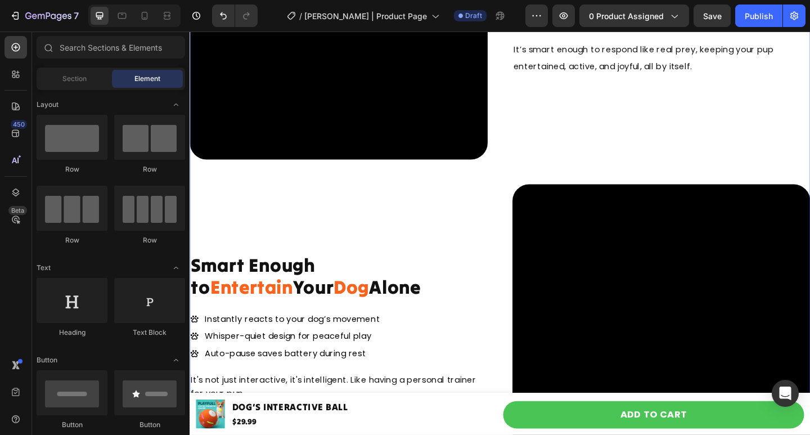
scroll to position [1605, 0]
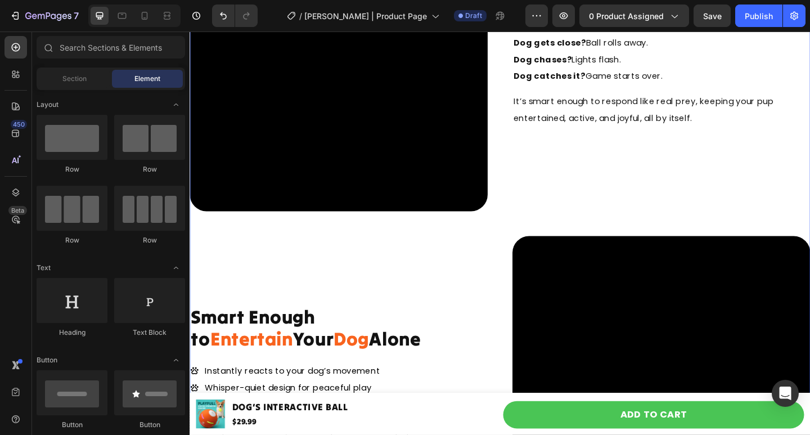
click at [229, 224] on div "You're Not Alone in This Heading Row Video It Literally Plays WITH Your Dog Hea…" at bounding box center [526, 212] width 675 height 731
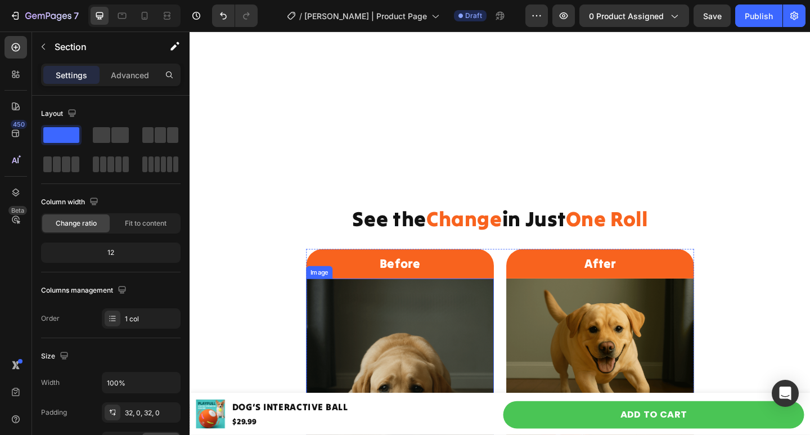
scroll to position [2336, 0]
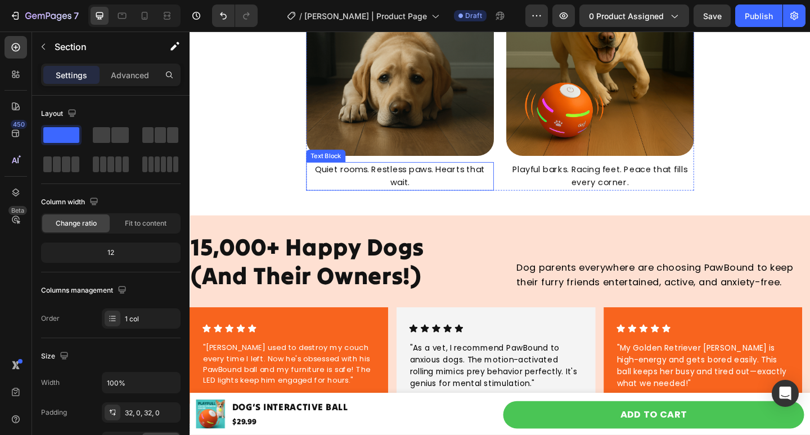
click at [382, 182] on p "Quiet rooms. Restless paws. Hearts that wait." at bounding box center [418, 189] width 202 height 29
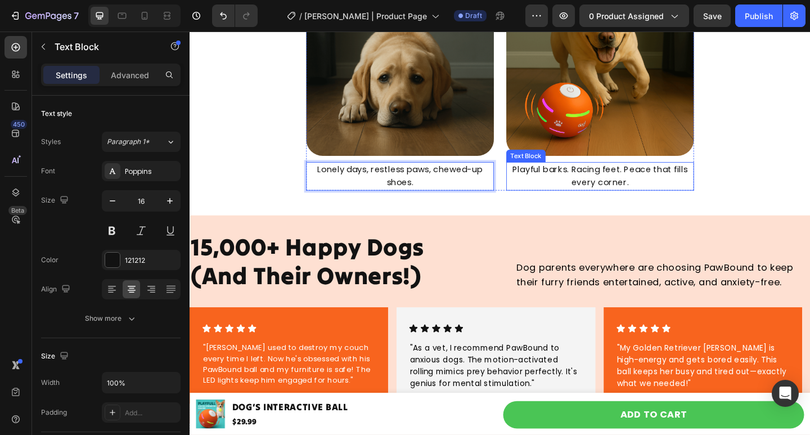
click at [601, 174] on div "Playful barks. Racing feet. Peace that fills every corner." at bounding box center [636, 189] width 204 height 31
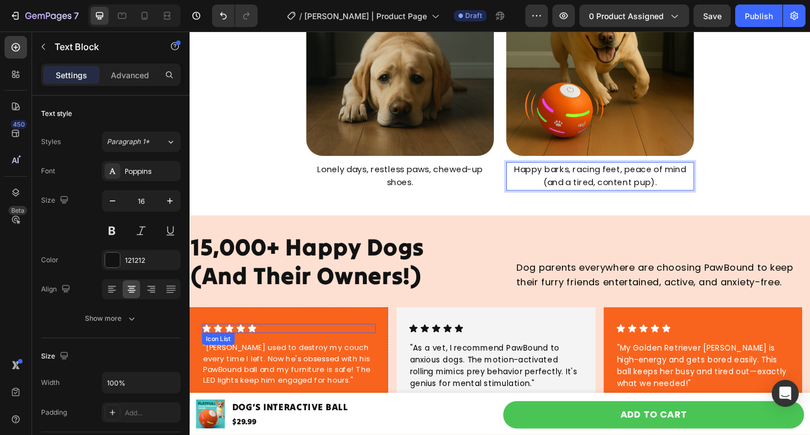
scroll to position [2448, 0]
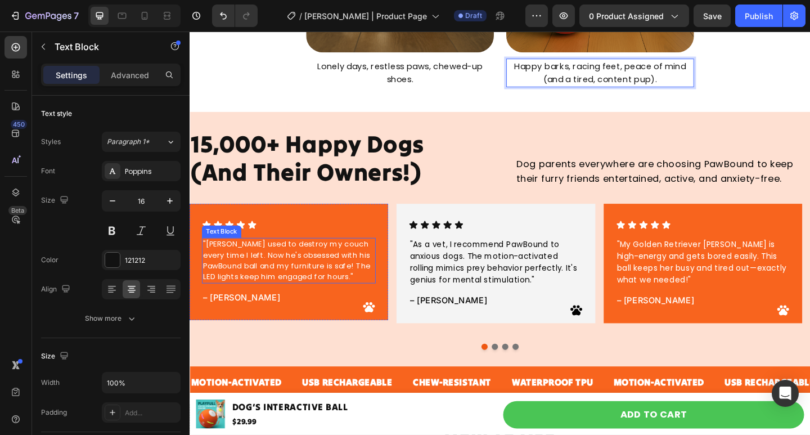
click at [268, 290] on p ""[PERSON_NAME] used to destroy my couch every time I left. Now he's obsessed wi…" at bounding box center [297, 281] width 187 height 47
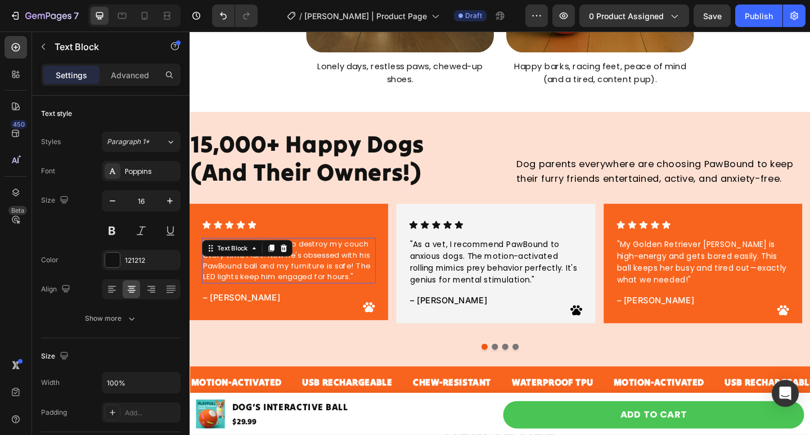
click at [268, 290] on p ""[PERSON_NAME] used to destroy my couch every time I left. Now he's obsessed wi…" at bounding box center [297, 281] width 187 height 47
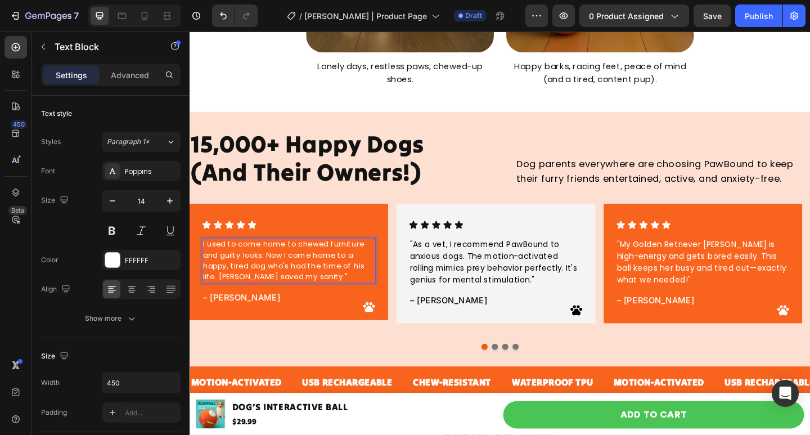
click at [206, 258] on p "I used to come home to chewed furniture and guilty looks. Now I come home to a …" at bounding box center [297, 281] width 187 height 47
click at [469, 267] on div ""As a vet, I recommend PawBound to anxious dogs. The motion-activated rolling m…" at bounding box center [522, 282] width 189 height 53
click at [468, 255] on div "Text Block" at bounding box center [449, 250] width 38 height 10
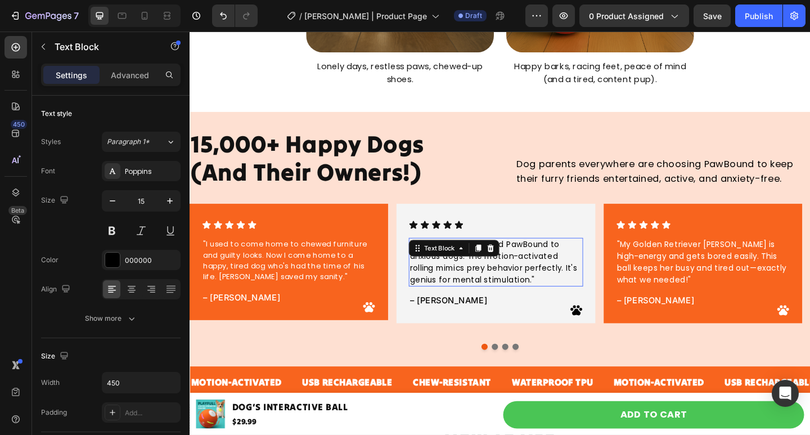
click at [469, 267] on div "Text Block" at bounding box center [461, 268] width 38 height 10
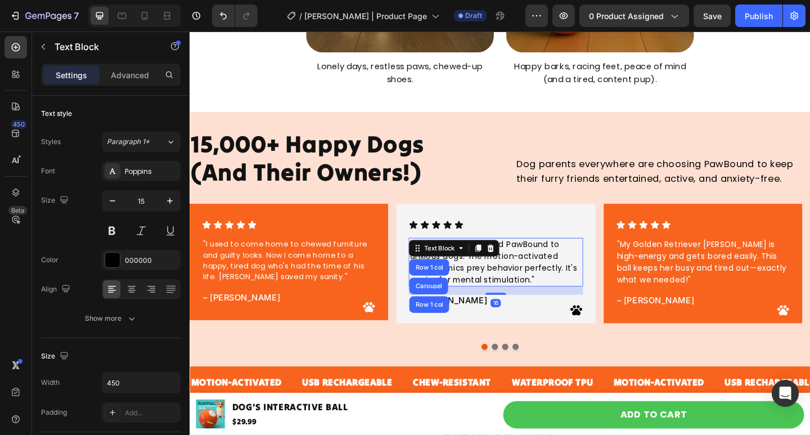
click at [469, 267] on div "Text Block" at bounding box center [461, 268] width 38 height 10
click at [561, 285] on p ""As a vet, I recommend PawBound to anxious dogs. The motion-activated rolling m…" at bounding box center [522, 283] width 187 height 51
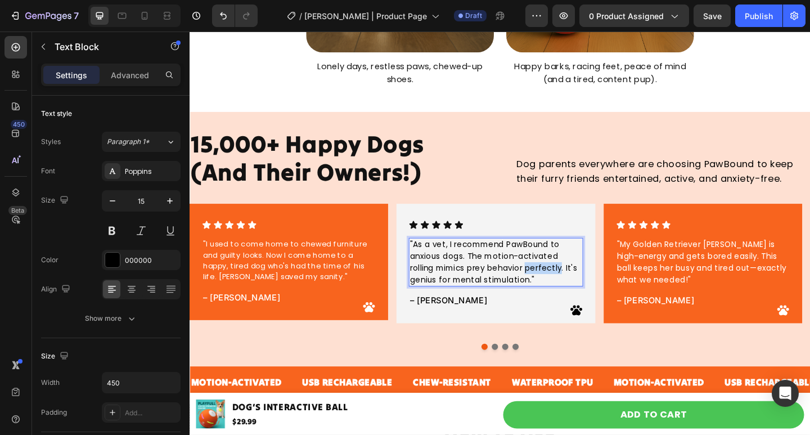
click at [561, 285] on p ""As a vet, I recommend PawBound to anxious dogs. The motion-activated rolling m…" at bounding box center [522, 283] width 187 height 51
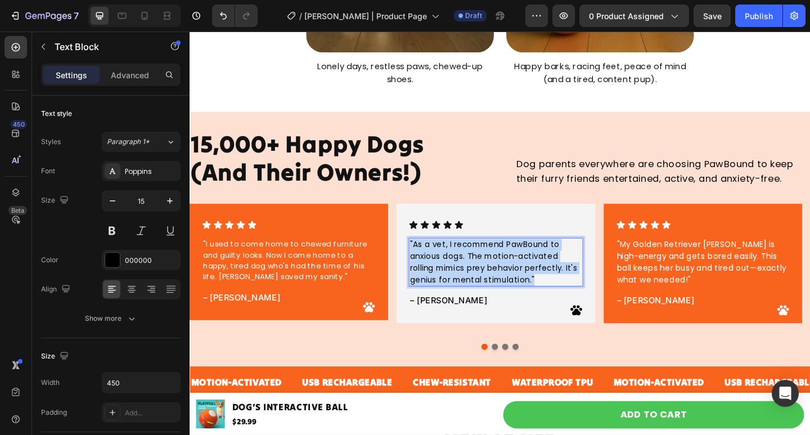
click at [561, 285] on p ""As a vet, I recommend PawBound to anxious dogs. The motion-activated rolling m…" at bounding box center [522, 283] width 187 height 51
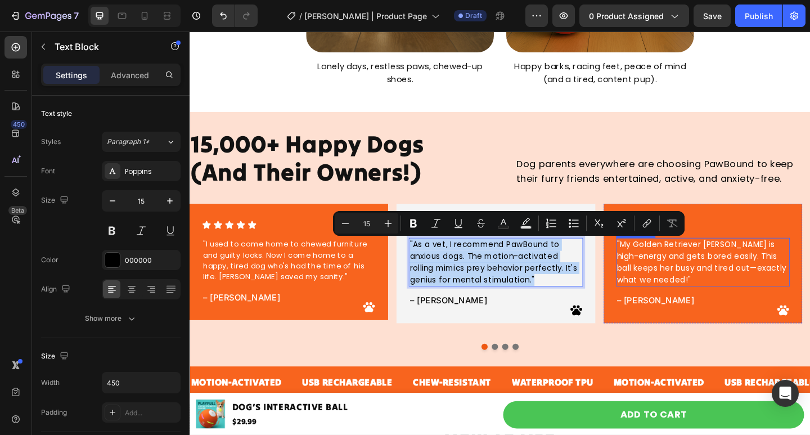
click at [738, 267] on p ""My Golden Retriever [PERSON_NAME] is high-energy and gets bored easily. This b…" at bounding box center [747, 283] width 187 height 51
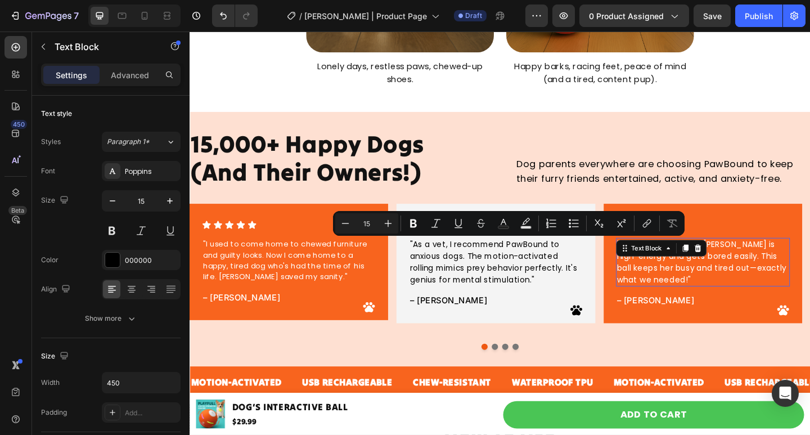
click at [738, 267] on div ""My Golden Retriever Luna is high-energy and gets bored easily. This ball keeps…" at bounding box center [747, 282] width 189 height 53
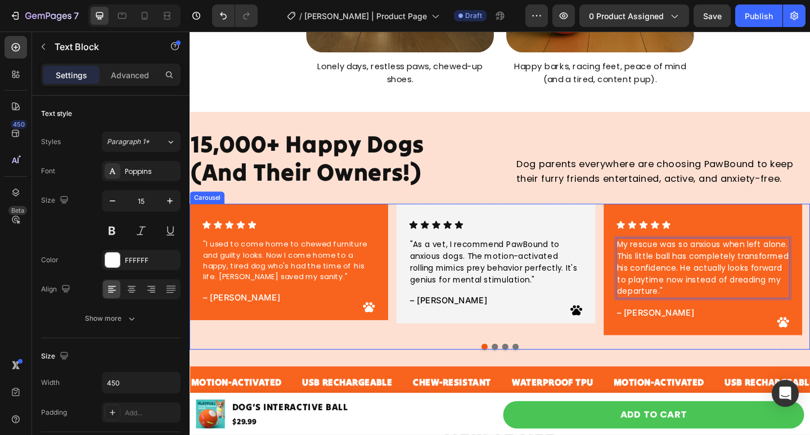
click at [520, 371] on div at bounding box center [526, 374] width 675 height 7
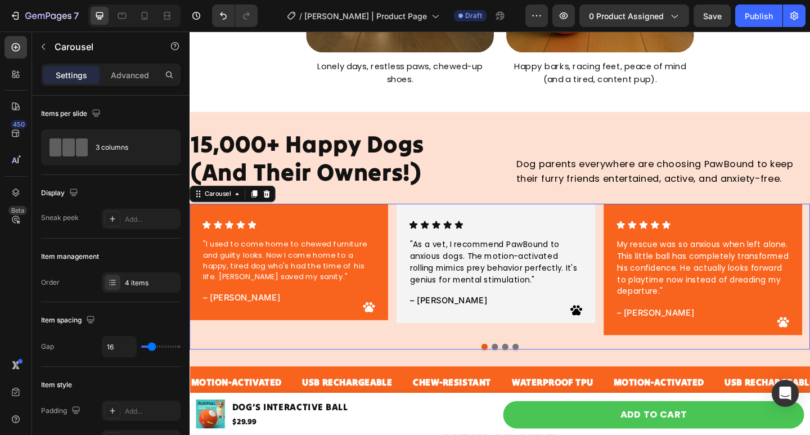
click at [518, 373] on button "Dot" at bounding box center [521, 374] width 7 height 7
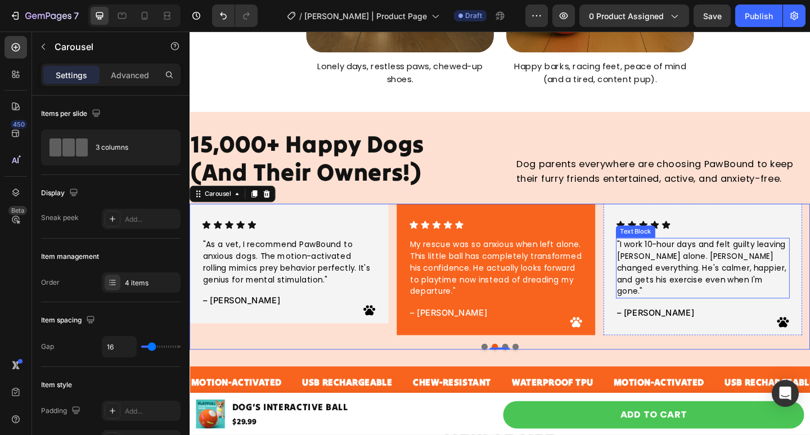
click at [697, 268] on div ""I work 10-hour days and felt guilty leaving Buddy alone. FINN changed everythi…" at bounding box center [747, 289] width 189 height 66
click at [694, 255] on div "Text Block" at bounding box center [675, 250] width 38 height 10
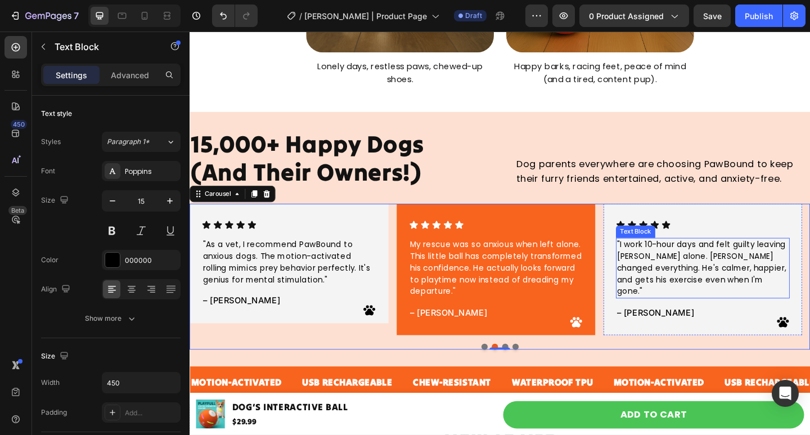
click at [694, 255] on div "Text Block" at bounding box center [675, 250] width 38 height 10
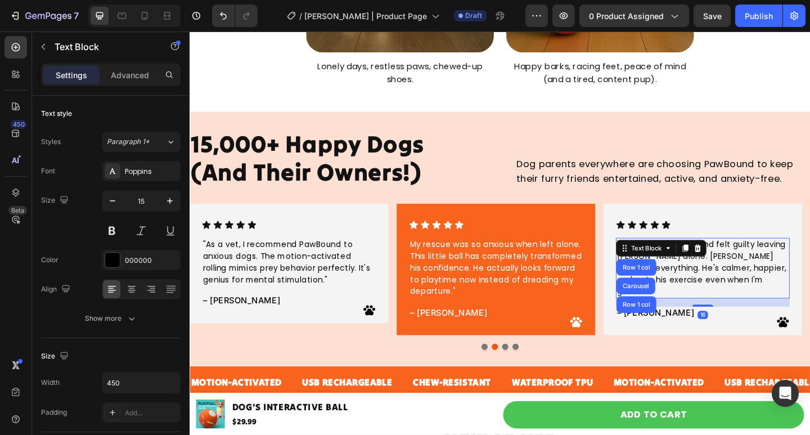
click at [798, 295] on p ""I work 10-hour days and felt guilty leaving [PERSON_NAME] alone. [PERSON_NAME]…" at bounding box center [747, 290] width 187 height 64
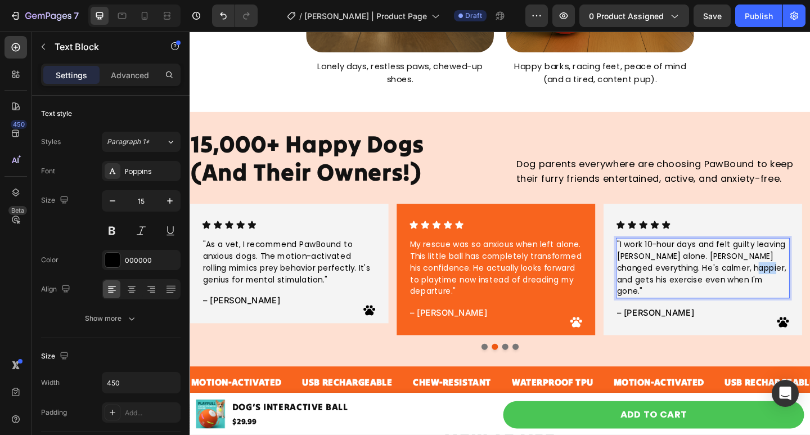
click at [798, 295] on p ""I work 10-hour days and felt guilty leaving [PERSON_NAME] alone. [PERSON_NAME]…" at bounding box center [747, 290] width 187 height 64
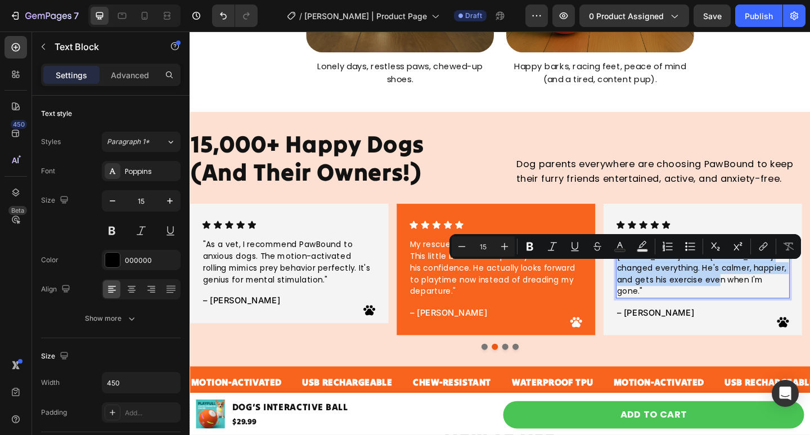
click at [798, 295] on p ""I work 10-hour days and felt guilty leaving [PERSON_NAME] alone. [PERSON_NAME]…" at bounding box center [747, 290] width 187 height 64
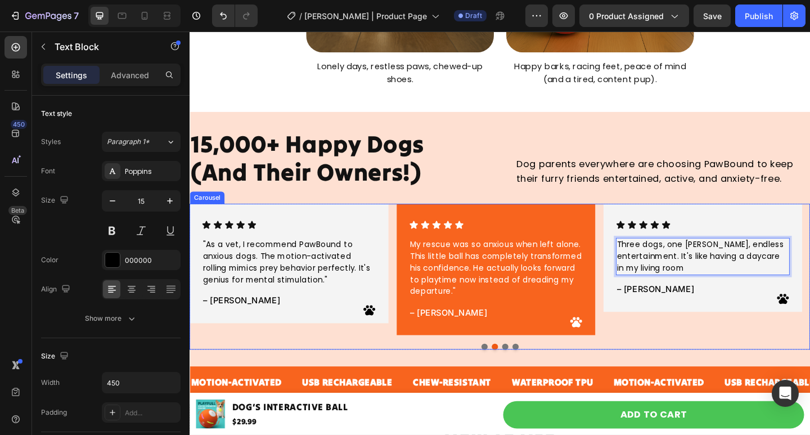
click at [699, 363] on div "Icon Icon Icon Icon Icon Icon List "I used to come home to chewed furniture and…" at bounding box center [526, 298] width 675 height 159
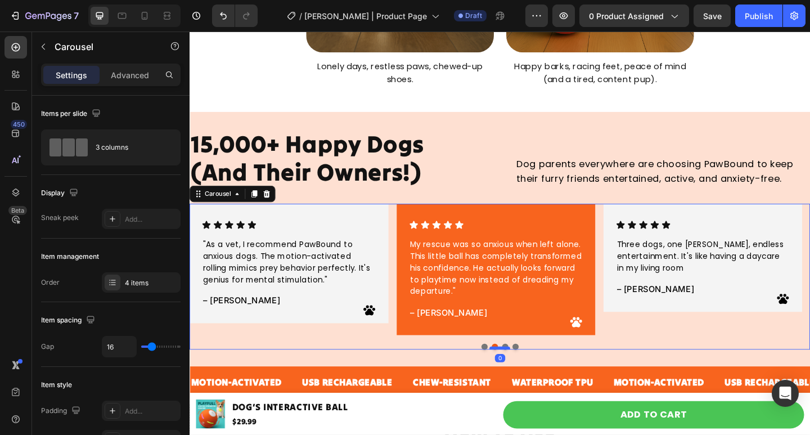
click at [528, 376] on div at bounding box center [527, 375] width 22 height 3
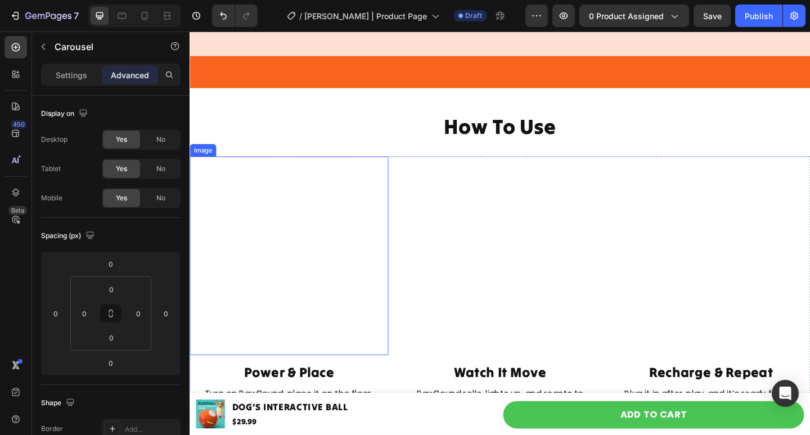
scroll to position [2898, 0]
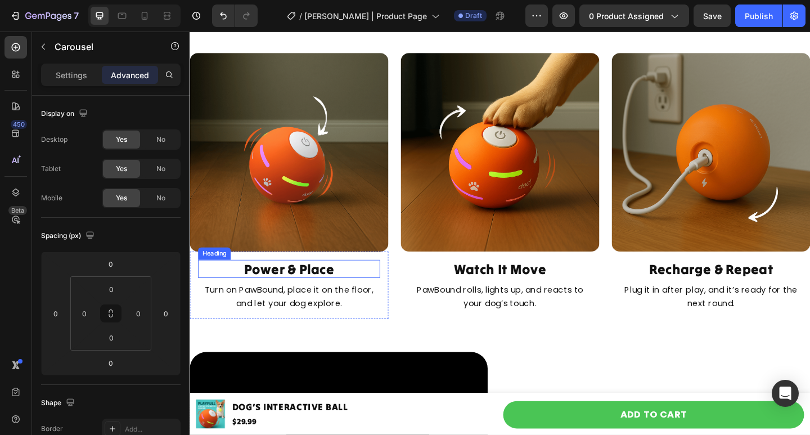
click at [288, 280] on h2 "Power & Place" at bounding box center [297, 290] width 198 height 20
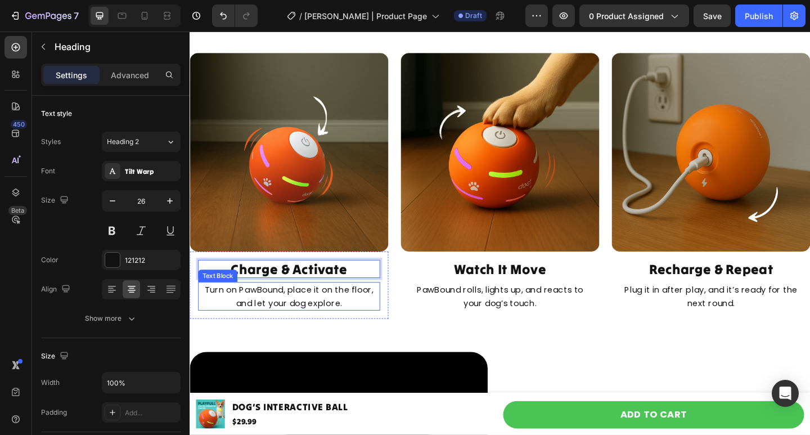
click at [273, 311] on p "Turn on PawBound, place it on the floor, and let your dog explore." at bounding box center [298, 319] width 196 height 29
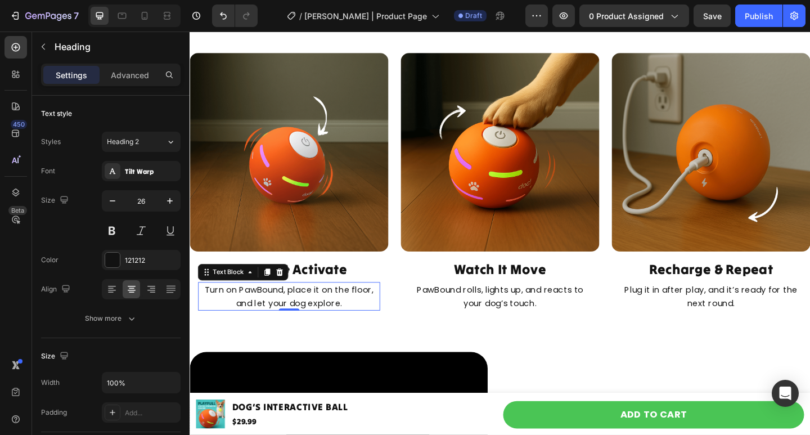
click at [273, 311] on p "Turn on PawBound, place it on the floor, and let your dog explore." at bounding box center [298, 319] width 196 height 29
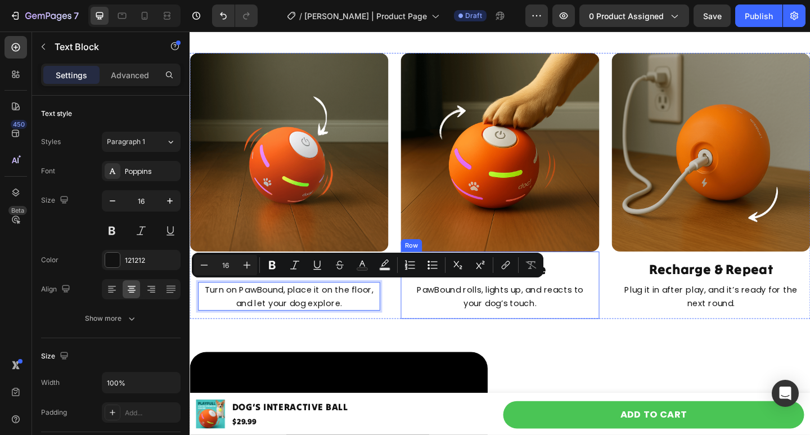
click at [560, 337] on div "Watch It Move Heading PawBound rolls, lights up, and reacts to your dog’s touch…" at bounding box center [527, 307] width 216 height 73
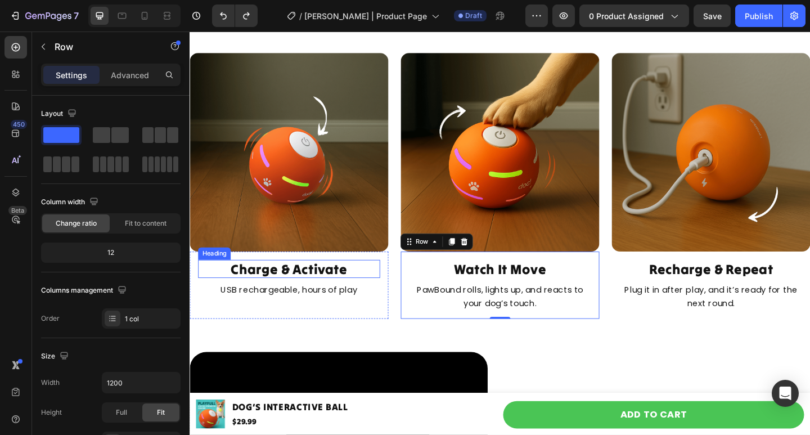
click at [305, 285] on p "Charge & Activate" at bounding box center [298, 289] width 196 height 17
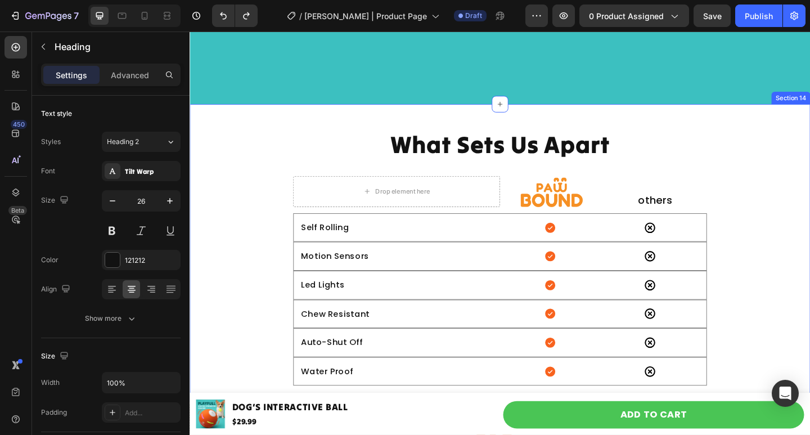
scroll to position [3797, 0]
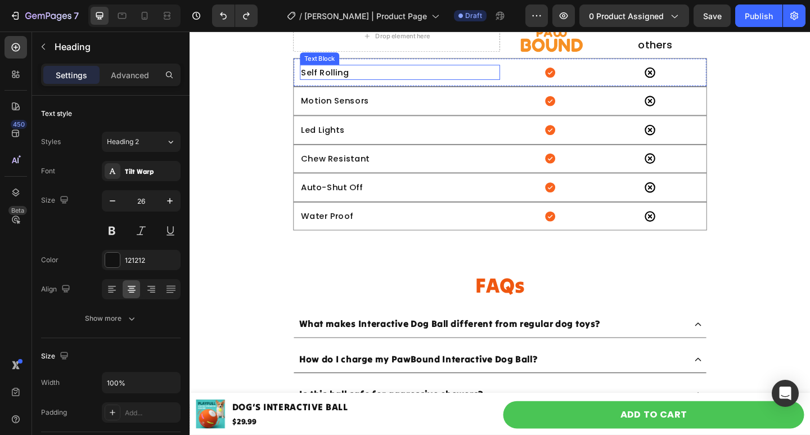
click at [337, 77] on p "Self Rolling" at bounding box center [417, 76] width 215 height 15
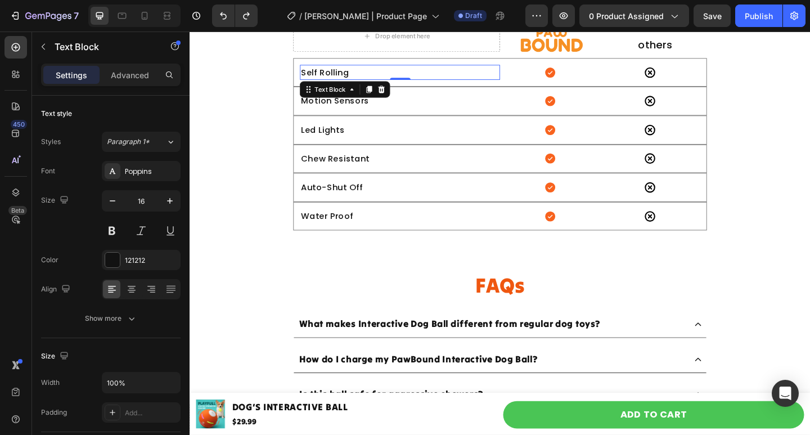
click at [337, 75] on p "Self Rolling" at bounding box center [417, 76] width 215 height 15
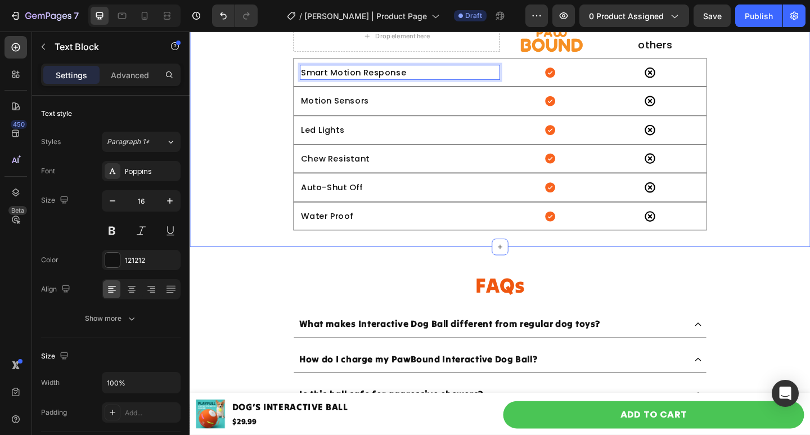
scroll to position [3910, 0]
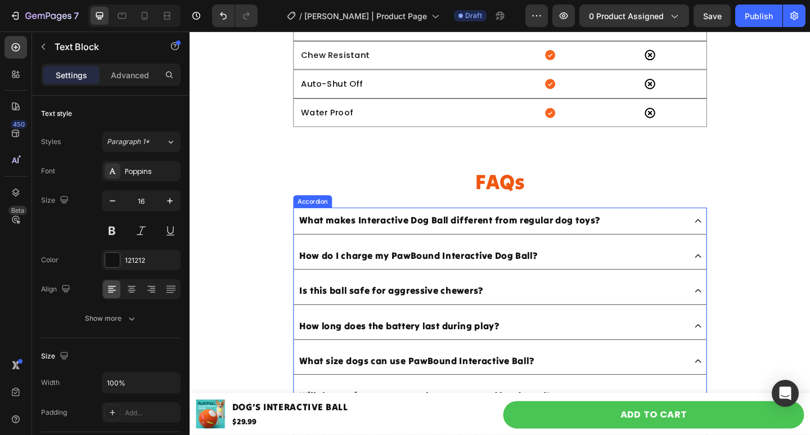
click at [382, 238] on p "What makes Interactive Dog Ball different from regular dog toys?" at bounding box center [472, 237] width 327 height 16
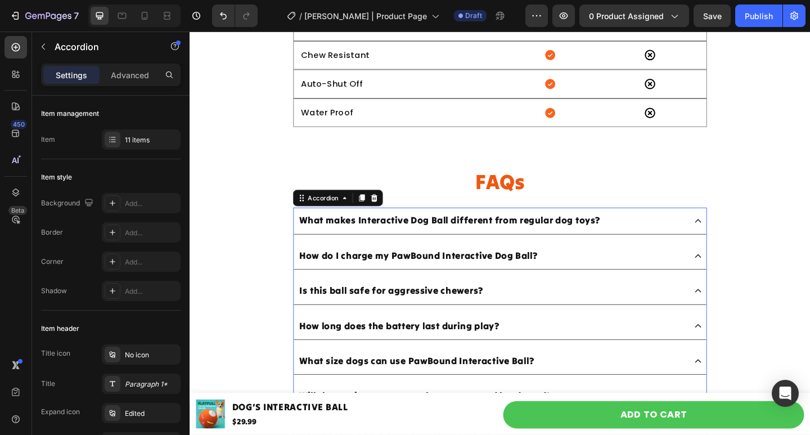
click at [495, 242] on p "What makes Interactive Dog Ball different from regular dog toys?" at bounding box center [472, 237] width 327 height 16
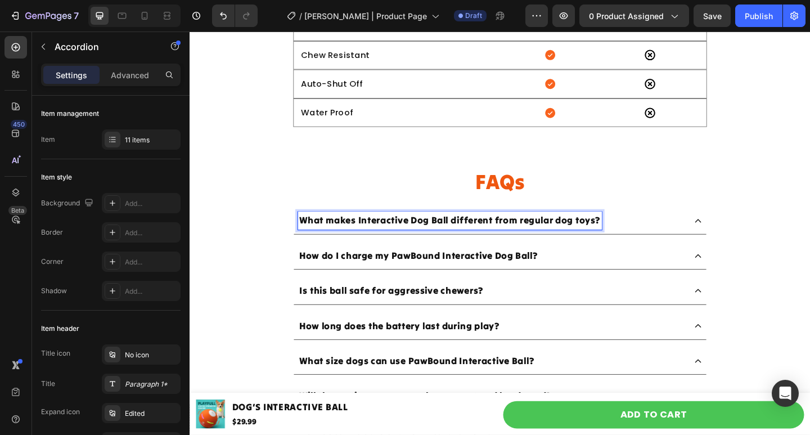
click at [365, 237] on p "What makes Interactive Dog Ball different from regular dog toys?" at bounding box center [472, 237] width 327 height 16
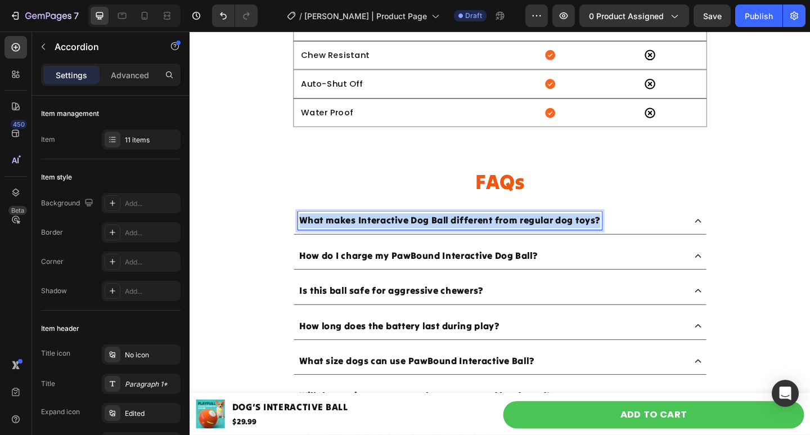
click at [365, 237] on p "What makes Interactive Dog Ball different from regular dog toys?" at bounding box center [472, 237] width 327 height 16
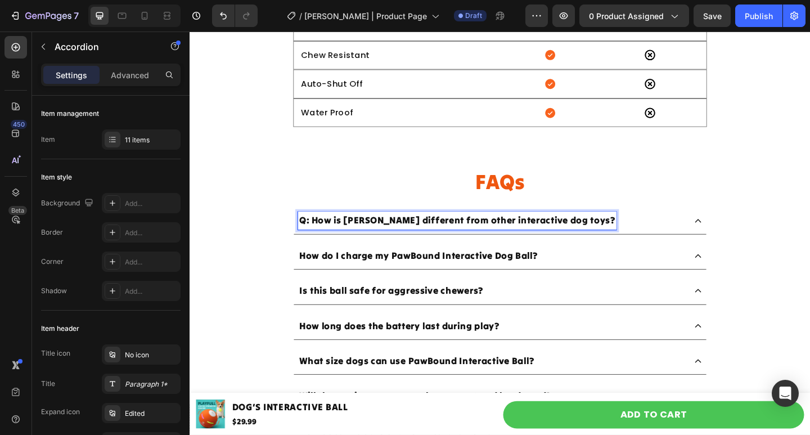
click at [742, 237] on icon at bounding box center [742, 237] width 9 height 9
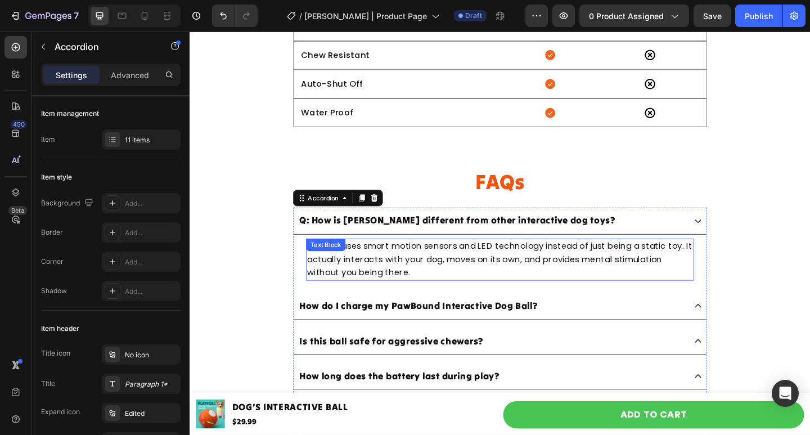
click at [365, 274] on p "This balluses smart motion sensors and LED technology instead of just being a s…" at bounding box center [526, 279] width 419 height 43
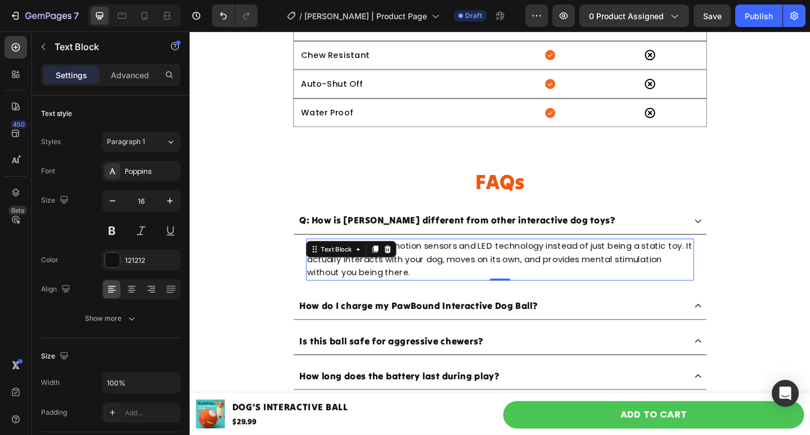
click at [365, 274] on div "Text Block" at bounding box center [349, 267] width 61 height 13
click at [366, 274] on div "Text Block" at bounding box center [349, 267] width 61 height 13
click at [449, 279] on p "This balluses smart motion sensors and LED technology instead of just being a s…" at bounding box center [526, 279] width 419 height 43
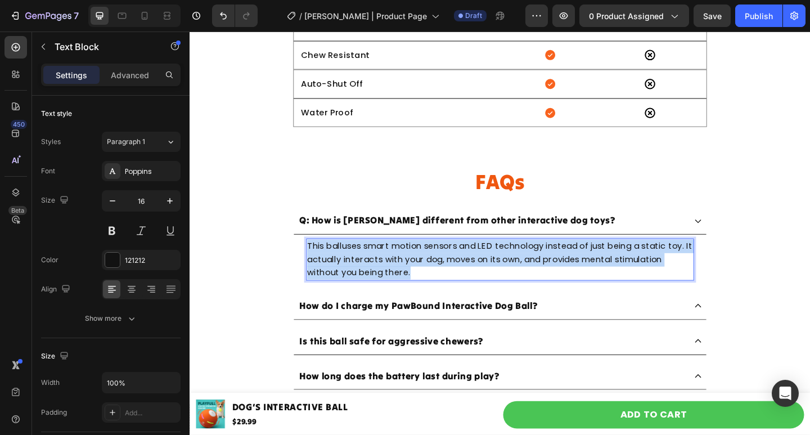
click at [449, 279] on p "This balluses smart motion sensors and LED technology instead of just being a s…" at bounding box center [526, 279] width 419 height 43
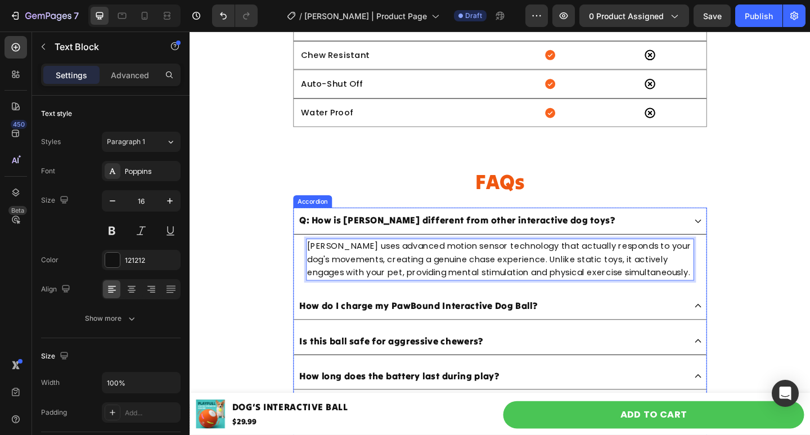
click at [738, 235] on icon at bounding box center [742, 237] width 9 height 9
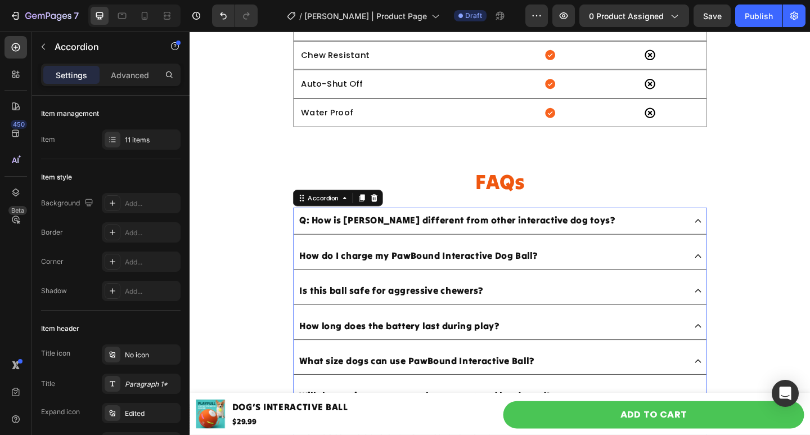
click at [740, 275] on icon at bounding box center [742, 276] width 9 height 9
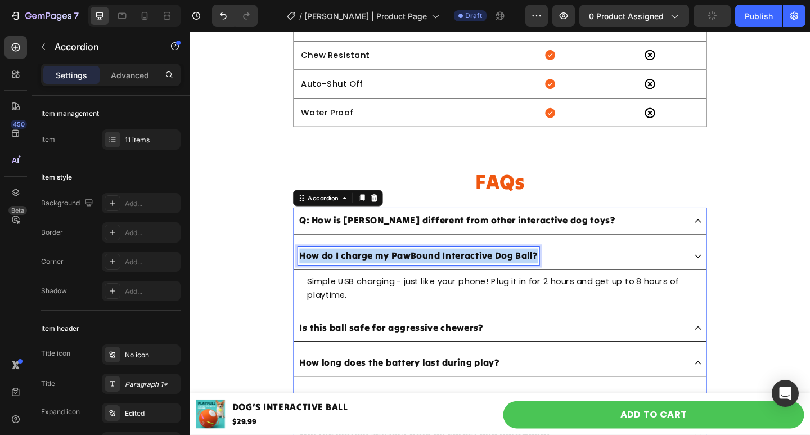
click at [462, 273] on p "How do I charge my PawBound Interactive Dog Ball?" at bounding box center [438, 276] width 259 height 16
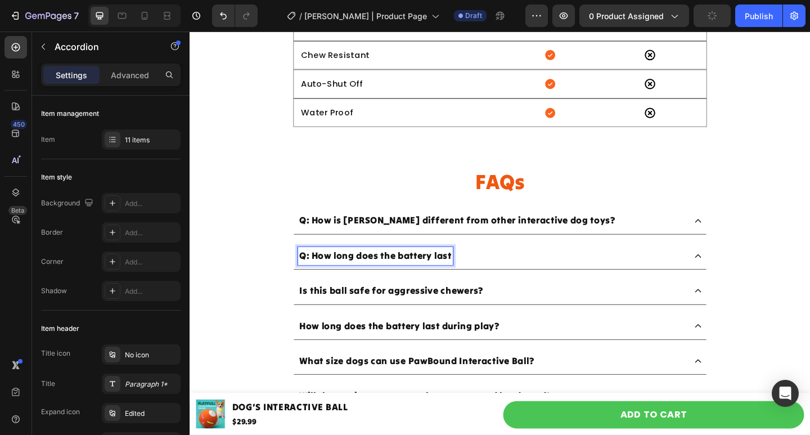
click at [738, 272] on icon at bounding box center [742, 276] width 9 height 9
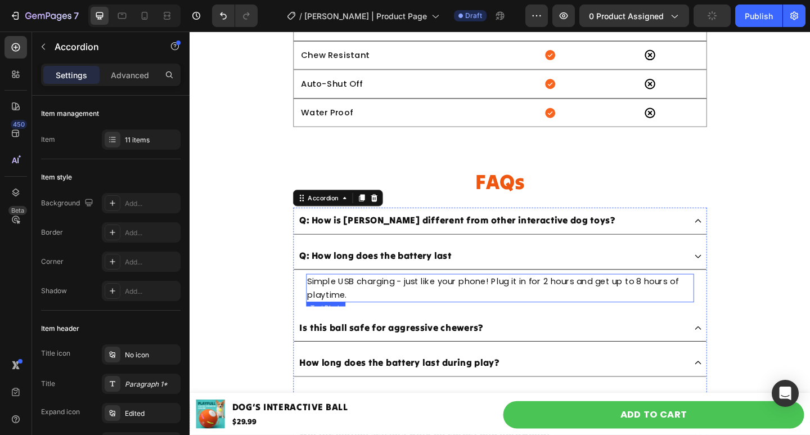
click at [424, 304] on p "Simple USB charging - just like your phone! Plug it in for 2 hours and get up t…" at bounding box center [526, 310] width 419 height 29
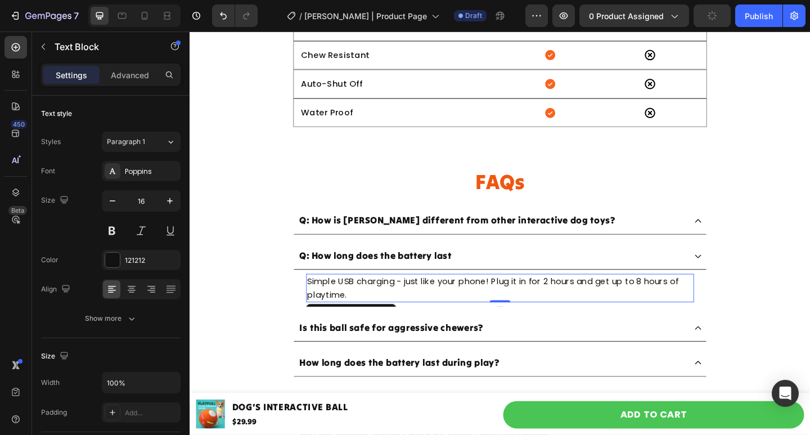
click at [424, 304] on p "Simple USB charging - just like your phone! Plug it in for 2 hours and get up t…" at bounding box center [526, 310] width 419 height 29
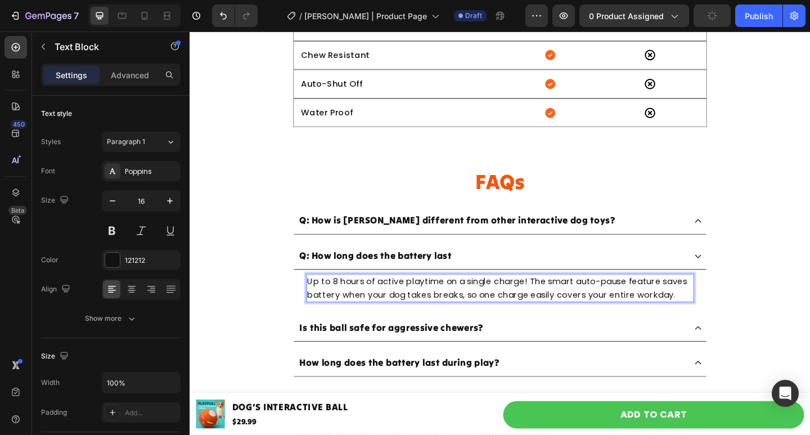
scroll to position [4022, 0]
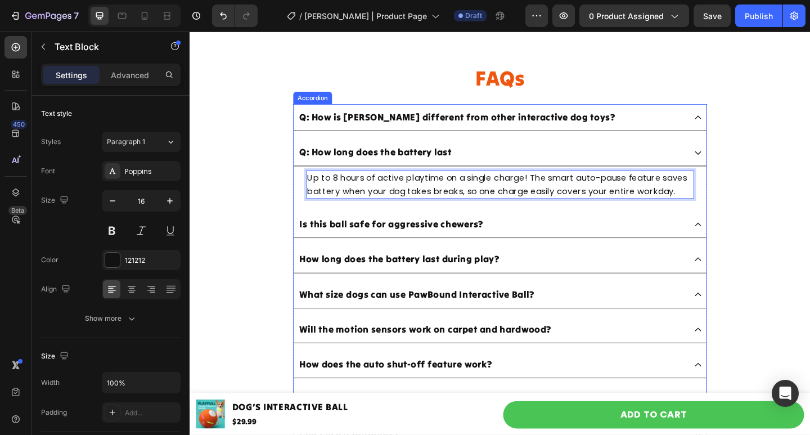
click at [744, 242] on div "Is this ball safe for aggressive chewers?" at bounding box center [526, 241] width 449 height 29
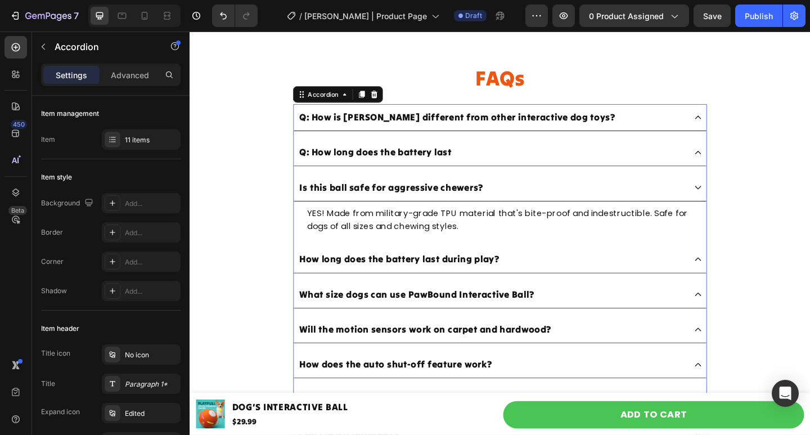
click at [730, 311] on div "What size dogs can use PawBound Interactive Ball?" at bounding box center [526, 318] width 449 height 29
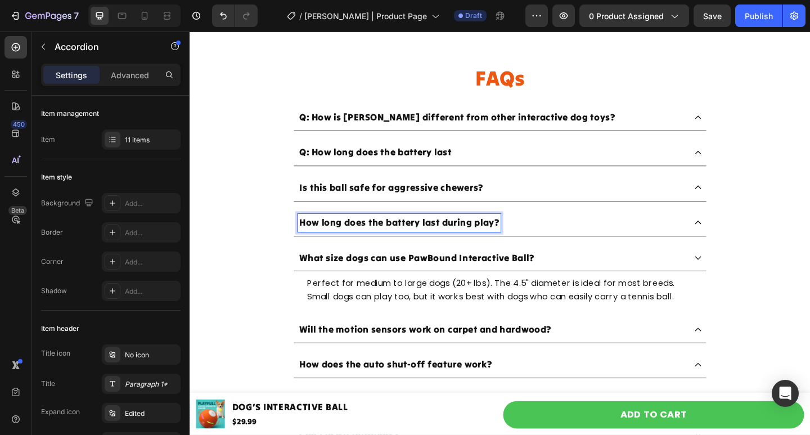
click at [499, 235] on p "How long does the battery last during play?" at bounding box center [417, 240] width 217 height 16
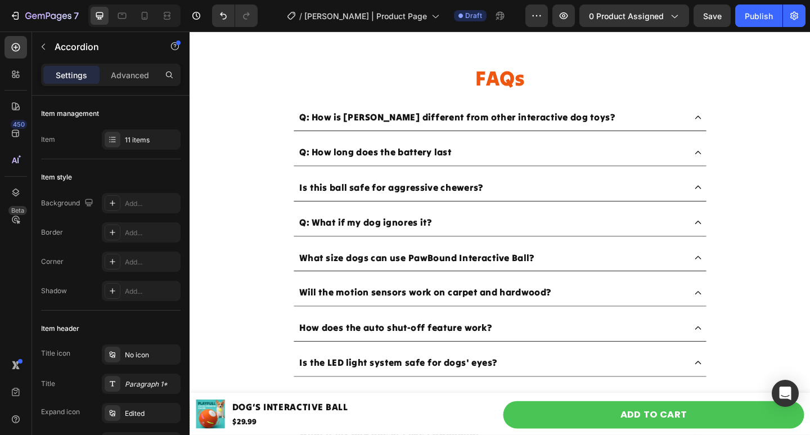
click at [738, 236] on icon at bounding box center [742, 239] width 9 height 9
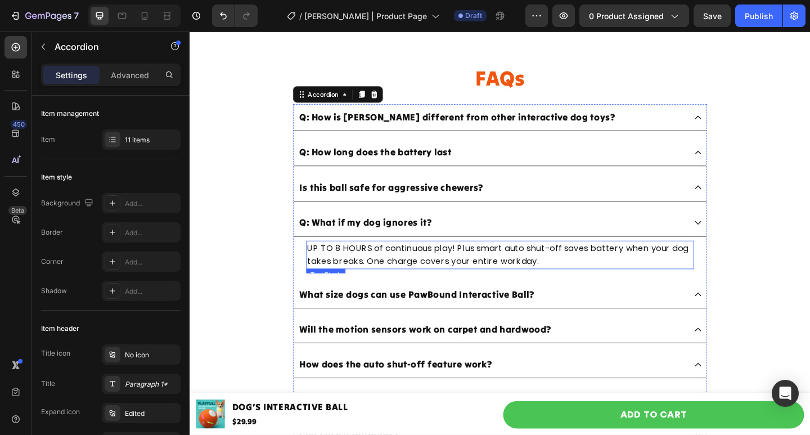
click at [457, 272] on p "UP TO 8 HOURS of continuous play! Plus smart auto shut-off saves battery when y…" at bounding box center [526, 274] width 419 height 29
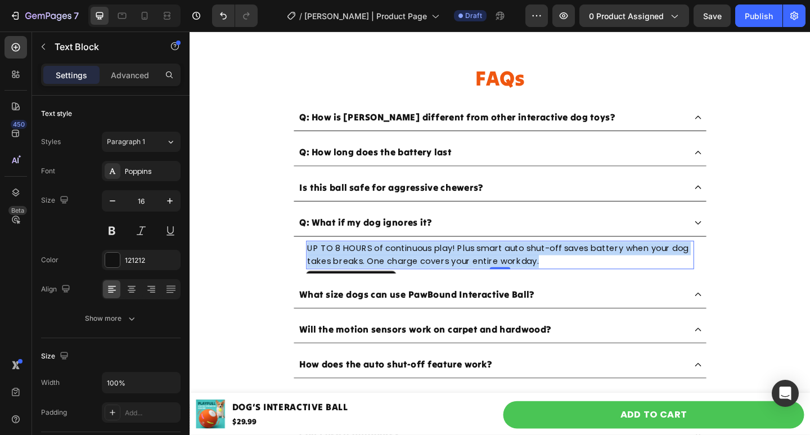
click at [457, 272] on p "UP TO 8 HOURS of continuous play! Plus smart auto shut-off saves battery when y…" at bounding box center [526, 274] width 419 height 29
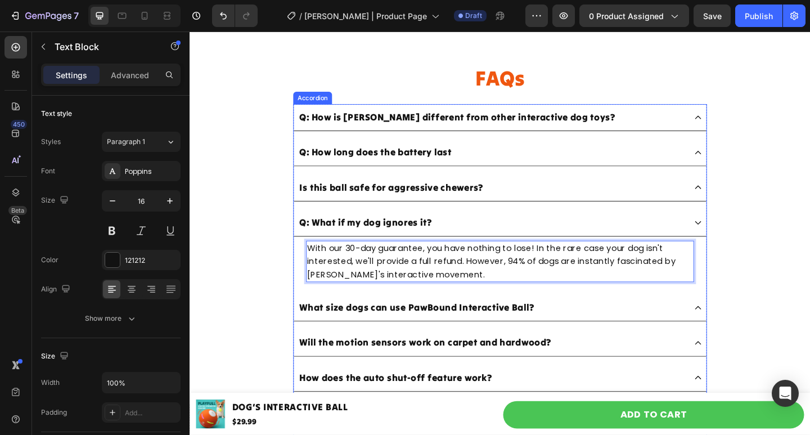
click at [392, 330] on p "What size dogs can use PawBound Interactive Ball?" at bounding box center [436, 332] width 255 height 16
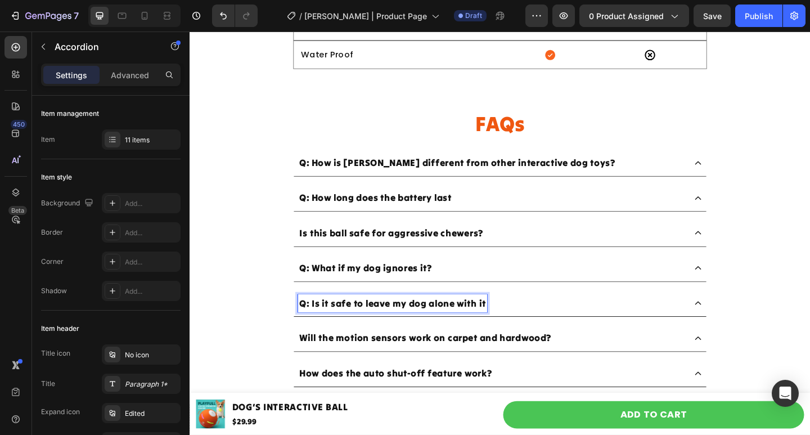
scroll to position [3968, 0]
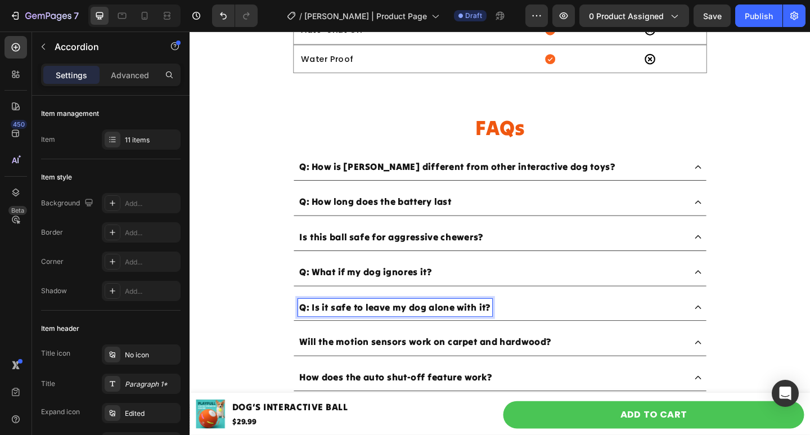
click at [739, 331] on icon at bounding box center [742, 331] width 7 height 4
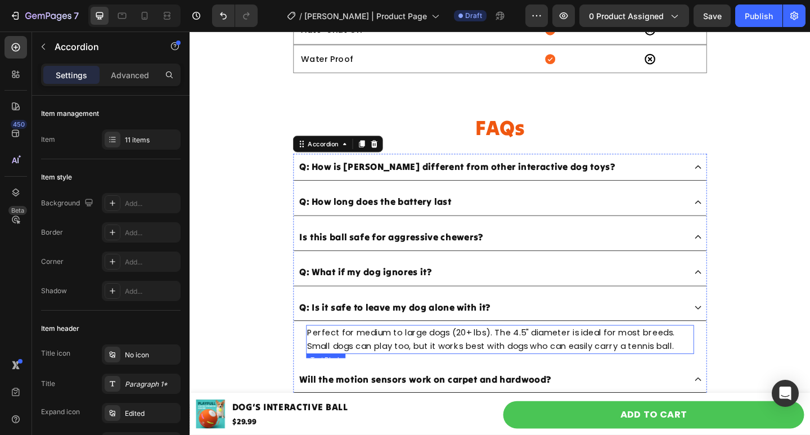
click at [404, 360] on p "Perfect for medium to large dogs (20+ lbs). The 4.5" diameter is ideal for most…" at bounding box center [526, 366] width 419 height 29
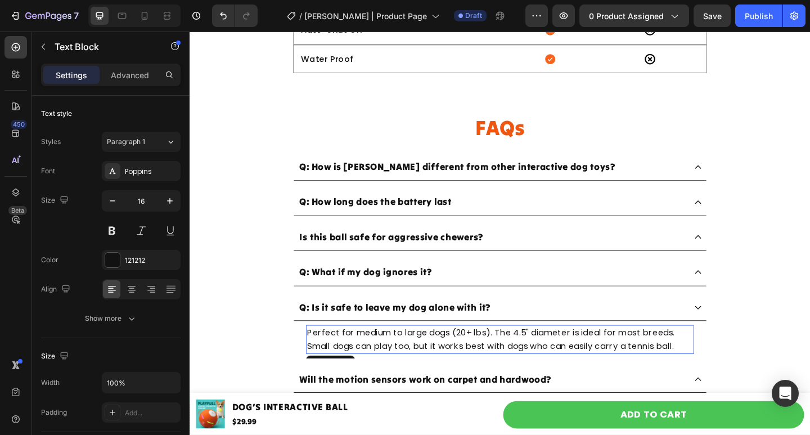
click at [404, 360] on p "Perfect for medium to large dogs (20+ lbs). The 4.5" diameter is ideal for most…" at bounding box center [526, 366] width 419 height 29
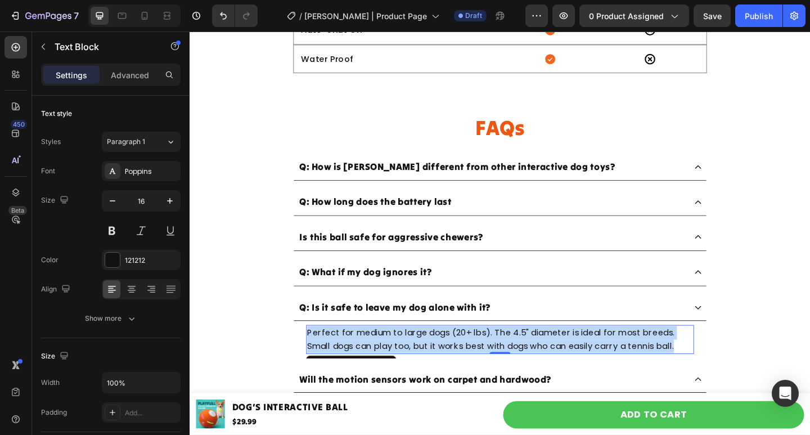
click at [404, 360] on p "Perfect for medium to large dogs (20+ lbs). The 4.5" diameter is ideal for most…" at bounding box center [526, 366] width 419 height 29
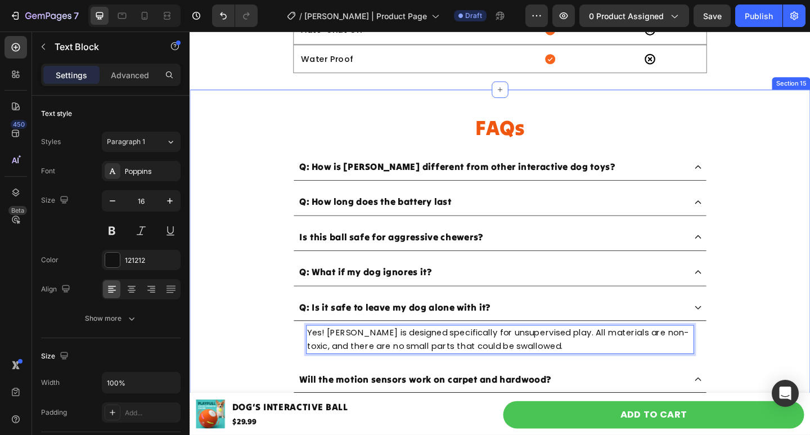
click at [791, 342] on div "FAQs Heading Row Q: How is Chase Buddy different from other interactive dog toy…" at bounding box center [526, 368] width 675 height 493
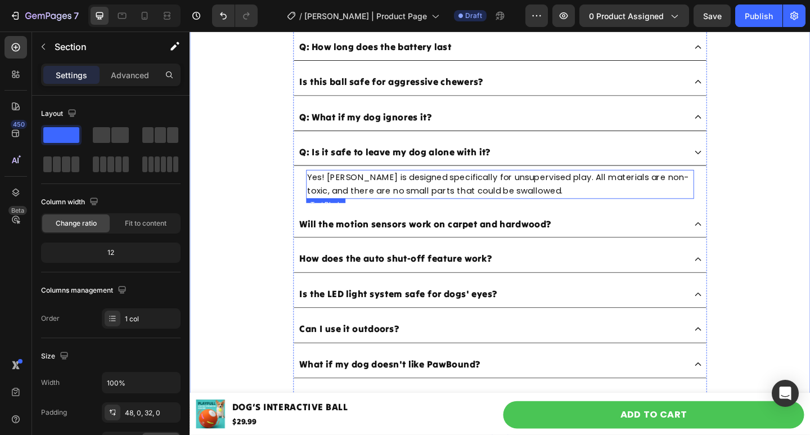
scroll to position [4193, 0]
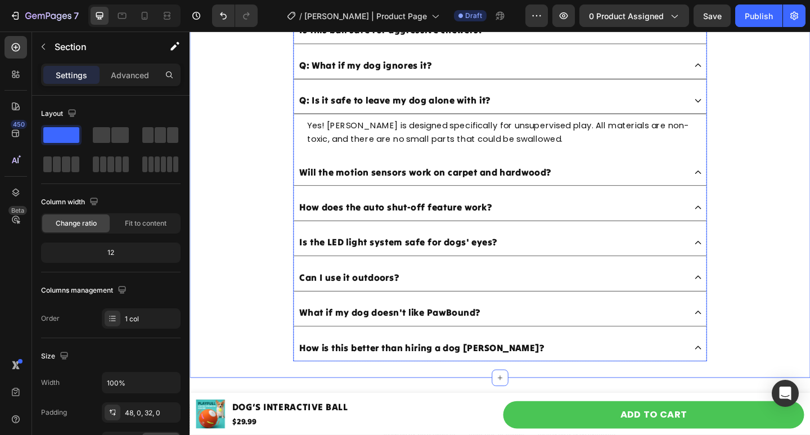
click at [521, 332] on div "What if my dog doesn't like PawBound?" at bounding box center [518, 338] width 422 height 20
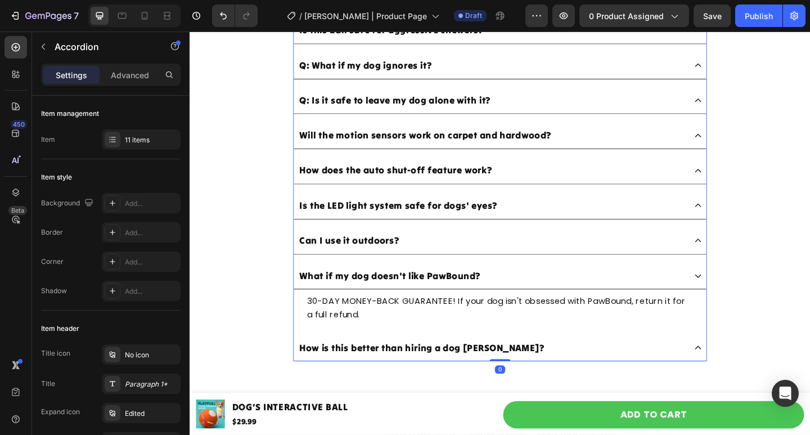
click at [688, 295] on div "What if my dog doesn't like PawBound?" at bounding box center [518, 298] width 422 height 20
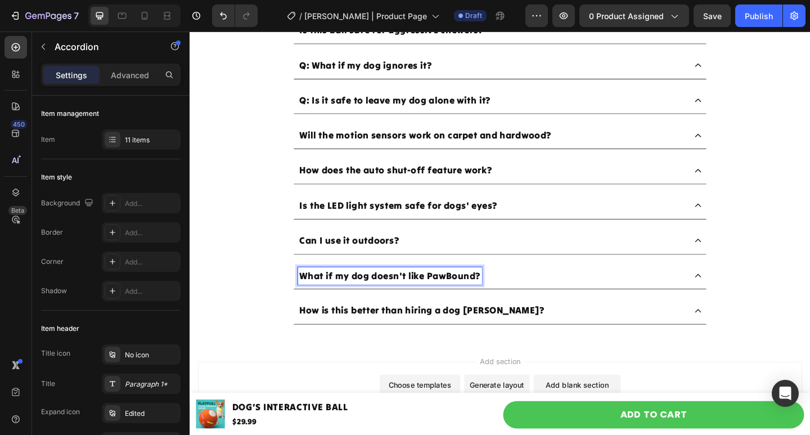
click at [568, 291] on div "What if my dog doesn't like PawBound?" at bounding box center [518, 298] width 422 height 20
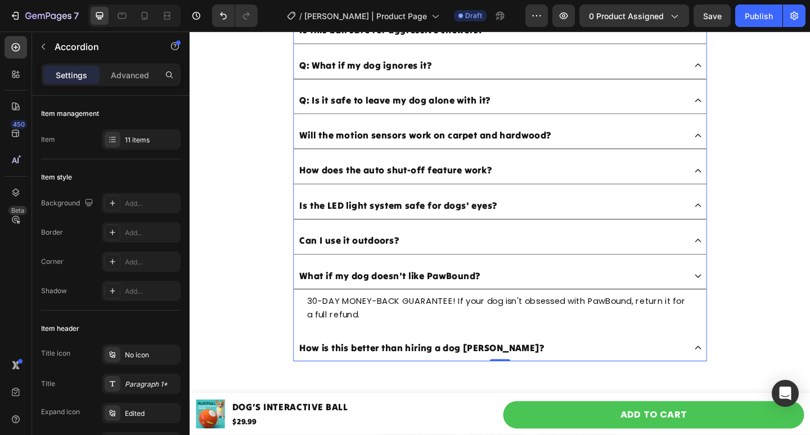
click at [568, 291] on div "What if my dog doesn't like PawBound?" at bounding box center [518, 298] width 422 height 20
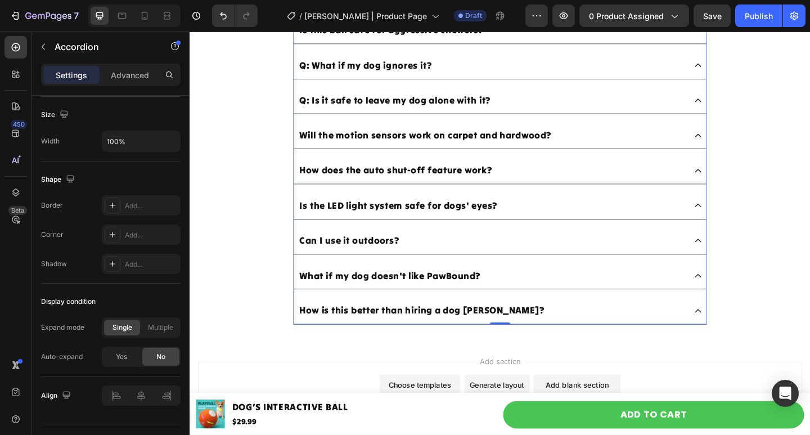
scroll to position [3912, 0]
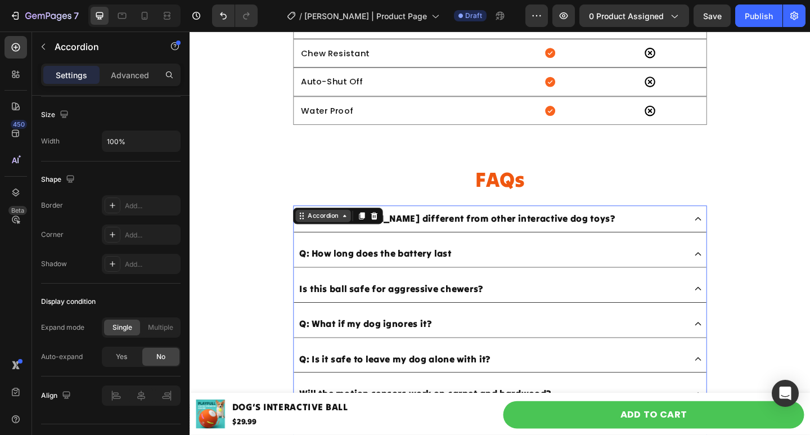
click at [316, 236] on div "Accordion" at bounding box center [335, 232] width 38 height 10
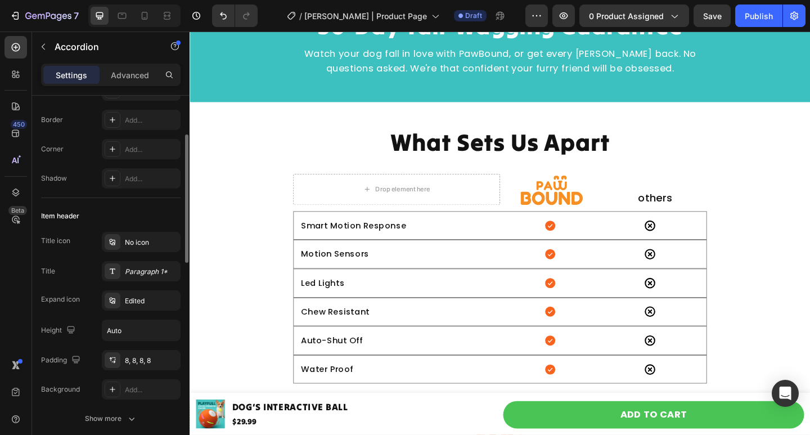
scroll to position [0, 0]
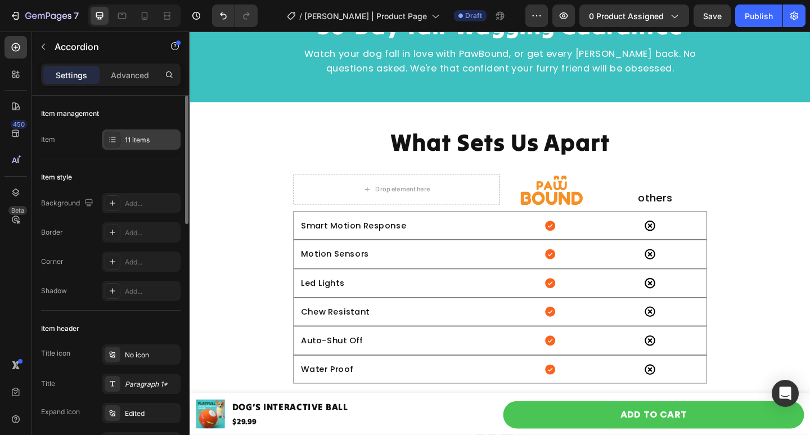
click at [103, 140] on div "11 items" at bounding box center [141, 139] width 79 height 20
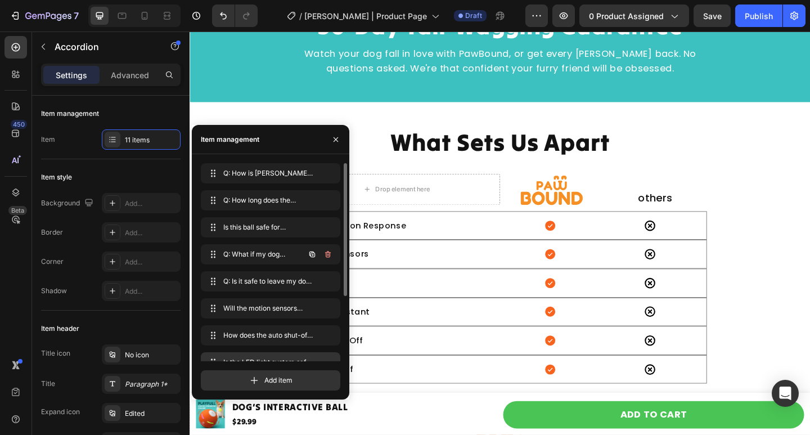
scroll to position [97, 0]
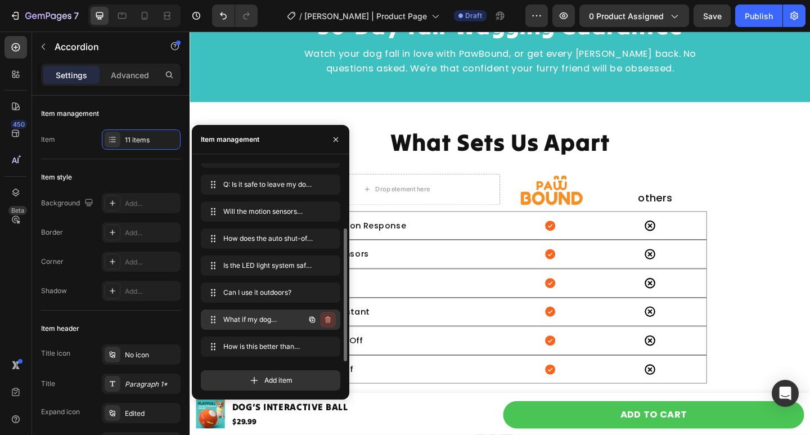
click at [333, 322] on button "button" at bounding box center [328, 319] width 16 height 16
click at [326, 346] on icon "button" at bounding box center [327, 346] width 9 height 9
click at [326, 346] on div "Delete" at bounding box center [320, 346] width 21 height 10
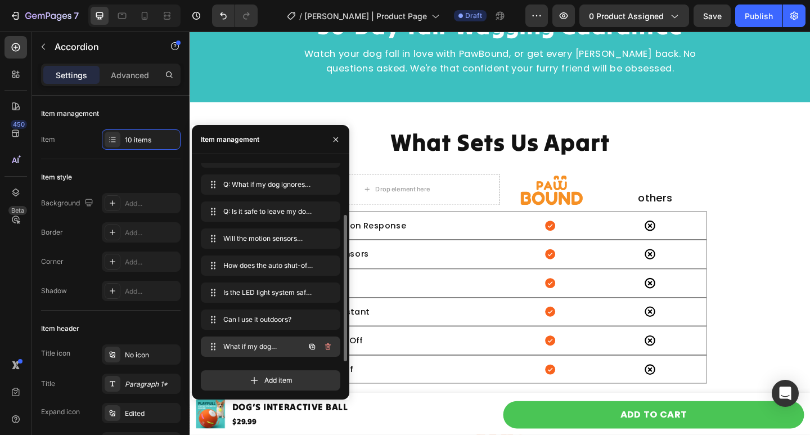
scroll to position [70, 0]
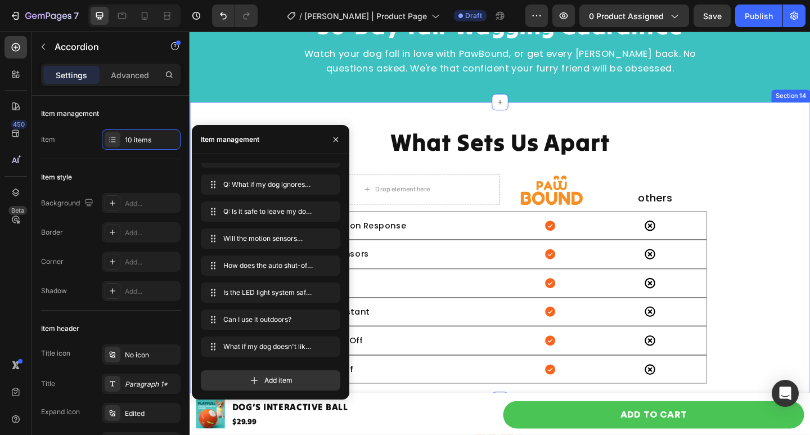
click at [782, 245] on div "What Sets Us Apart Heading Row Drop element here Image others Heading Row Smart…" at bounding box center [526, 275] width 675 height 279
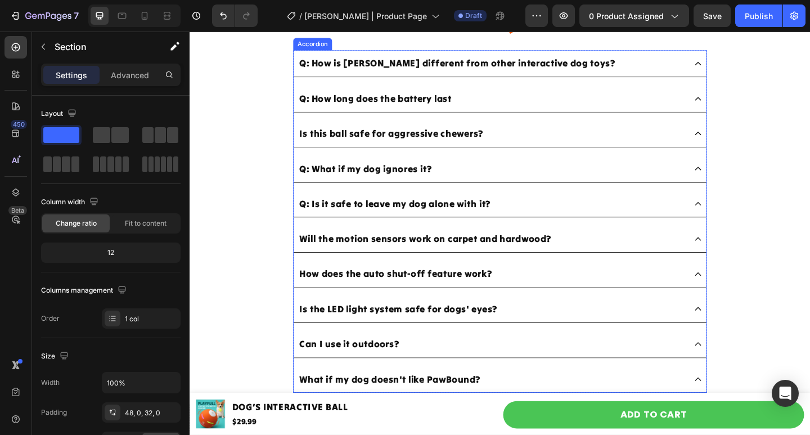
scroll to position [4193, 0]
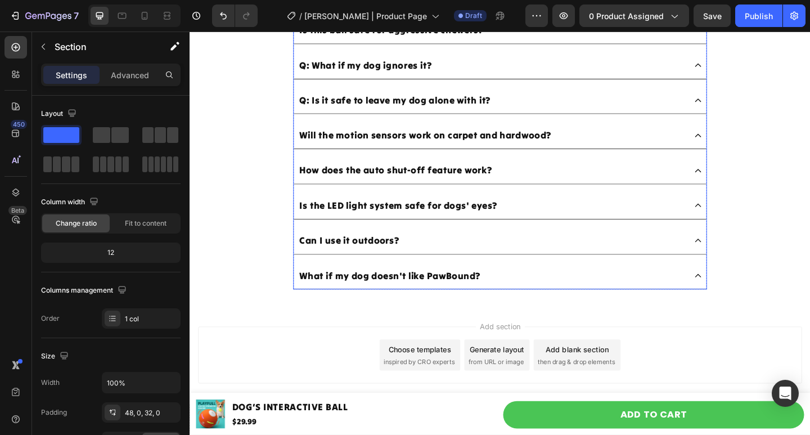
click at [541, 285] on div "What if my dog doesn't like PawBound?" at bounding box center [526, 297] width 449 height 29
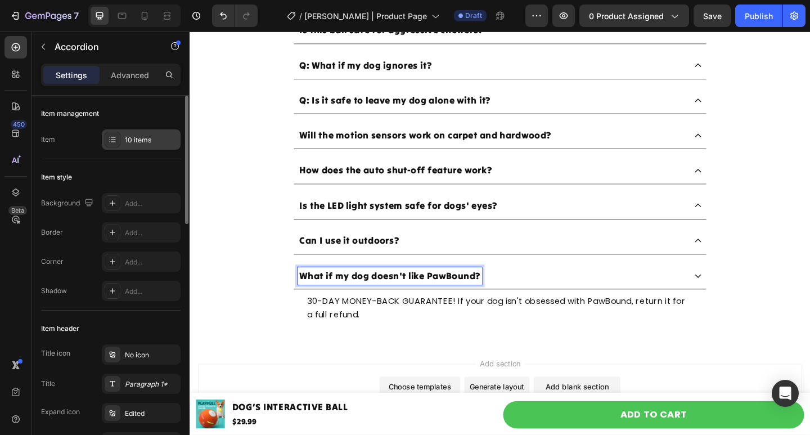
click at [132, 145] on div "10 items" at bounding box center [141, 139] width 79 height 20
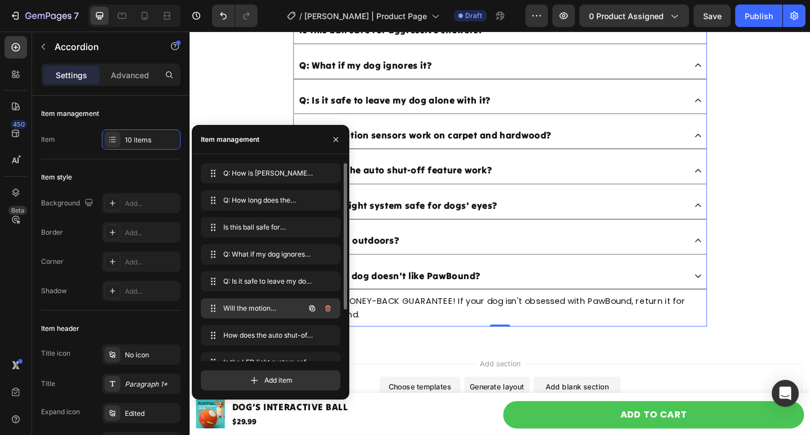
scroll to position [70, 0]
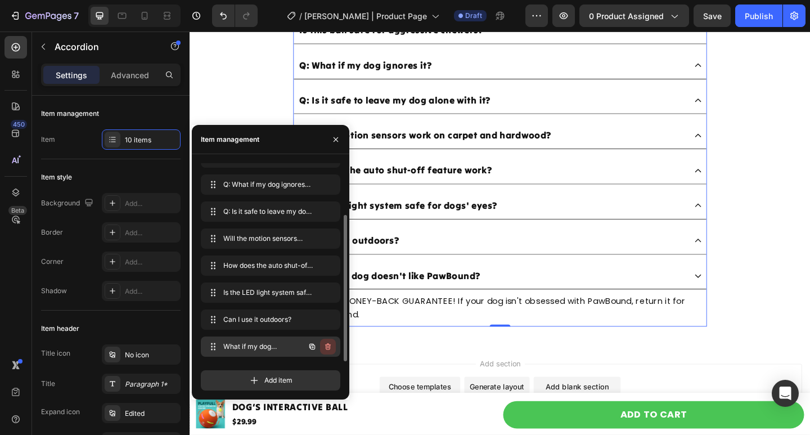
click at [328, 351] on button "button" at bounding box center [328, 346] width 16 height 16
click at [327, 347] on div "Delete" at bounding box center [320, 346] width 21 height 10
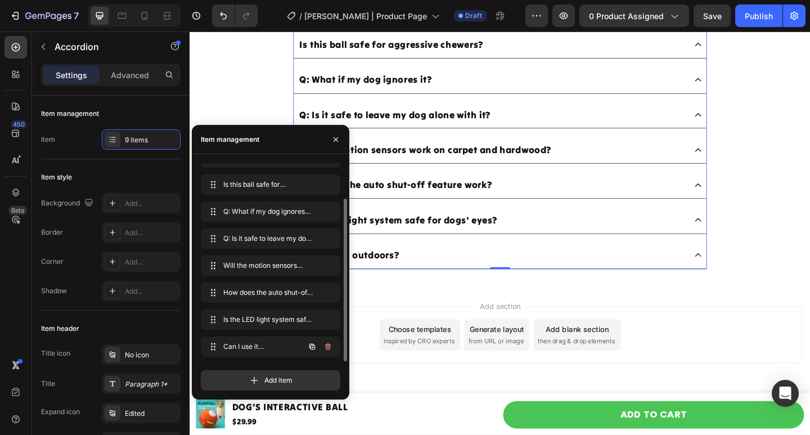
scroll to position [4177, 0]
click at [626, 290] on div "FAQs Heading Row Q: How is Chase Buddy different from other interactive dog toy…" at bounding box center [526, 97] width 675 height 422
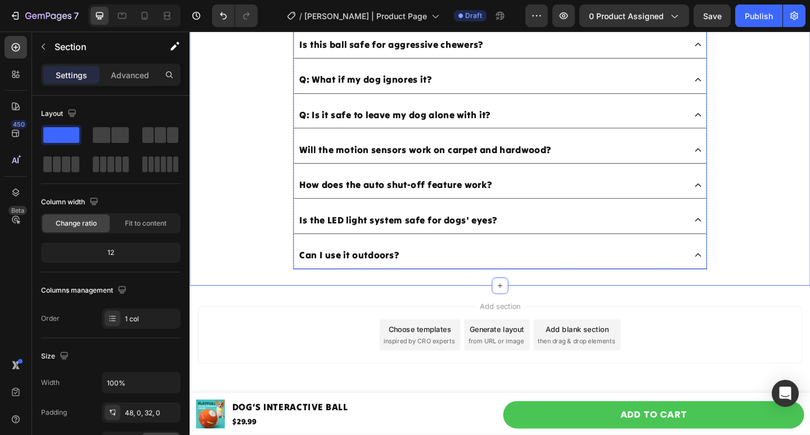
scroll to position [3953, 0]
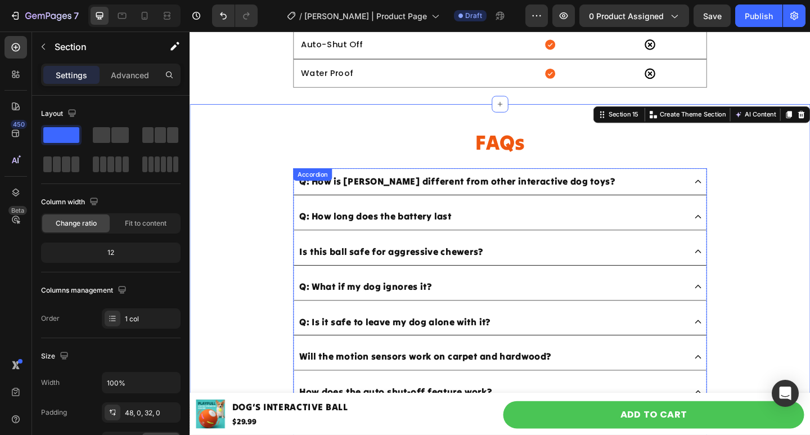
click at [317, 265] on p "Is this ball safe for aggressive chewers?" at bounding box center [409, 271] width 200 height 16
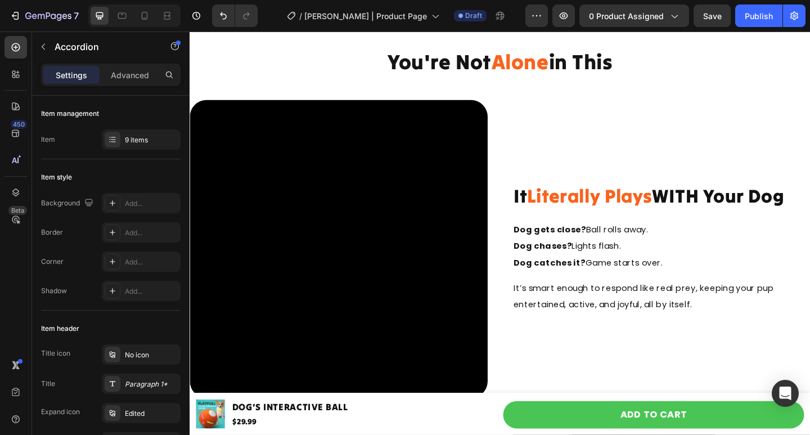
scroll to position [1631, 0]
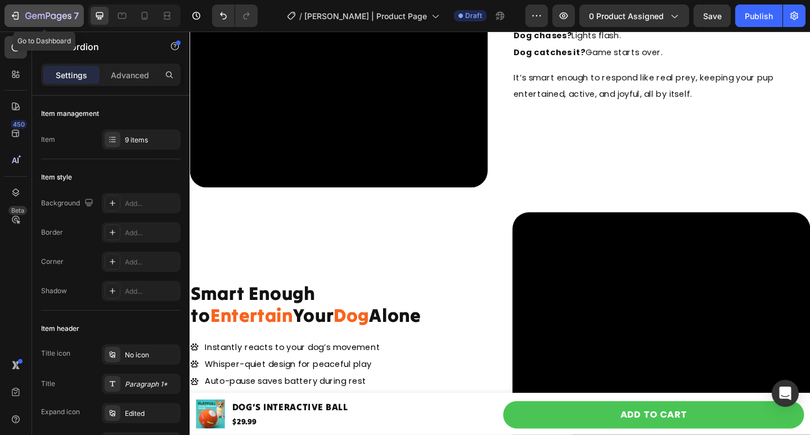
click at [22, 16] on div "7" at bounding box center [44, 15] width 69 height 13
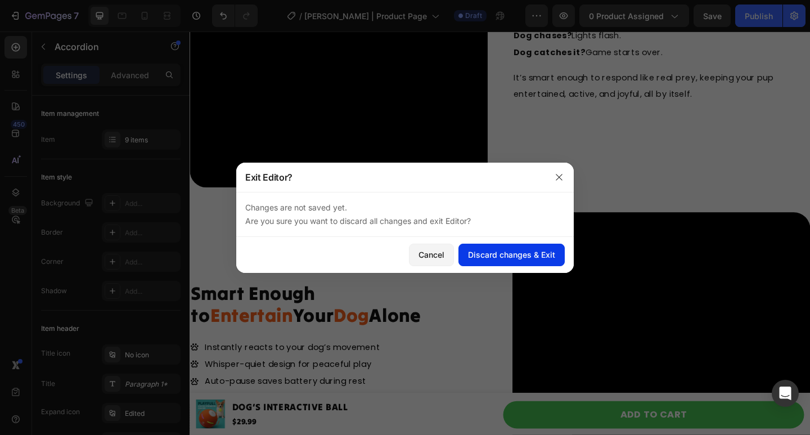
click at [469, 249] on div "Discard changes & Exit" at bounding box center [511, 255] width 87 height 12
